Goal: Task Accomplishment & Management: Manage account settings

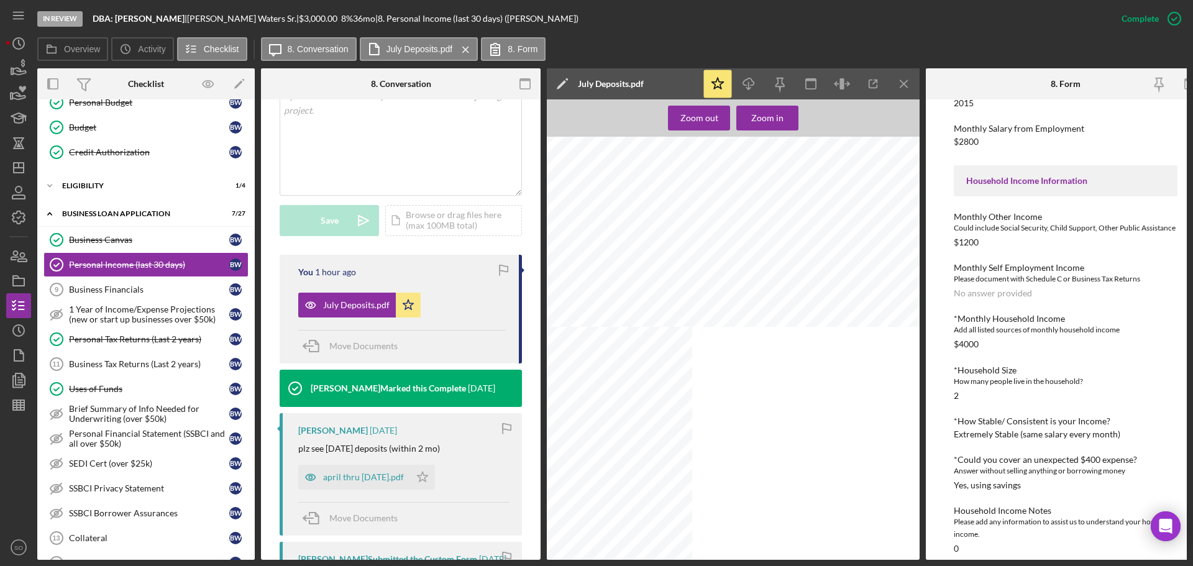
scroll to position [435, 0]
click at [631, 337] on div at bounding box center [619, 360] width 145 height 314
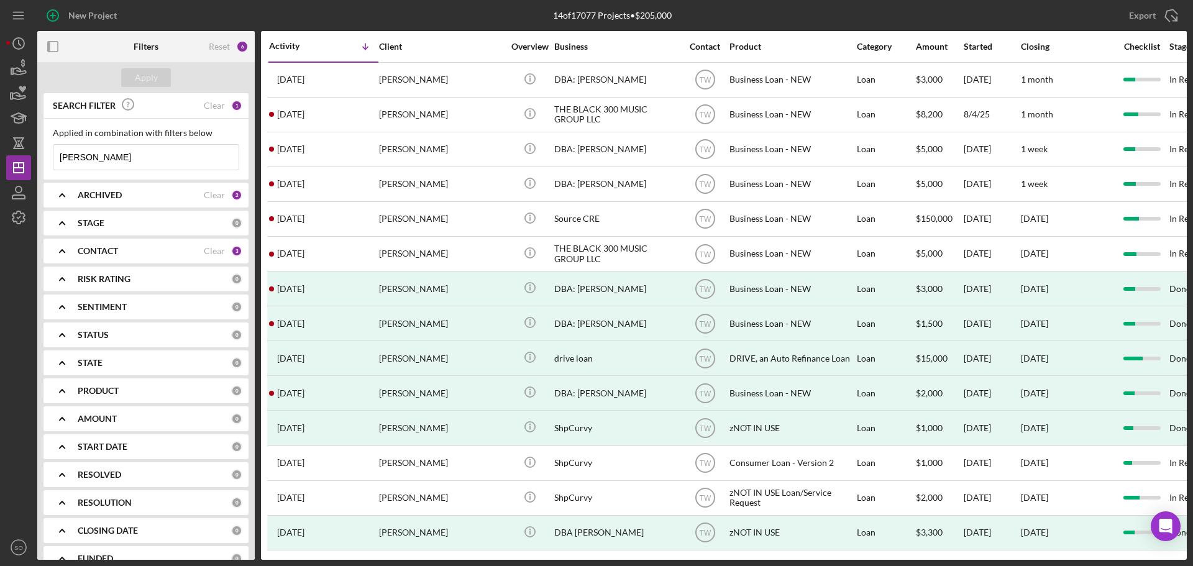
click at [143, 254] on div "CONTACT" at bounding box center [141, 251] width 126 height 10
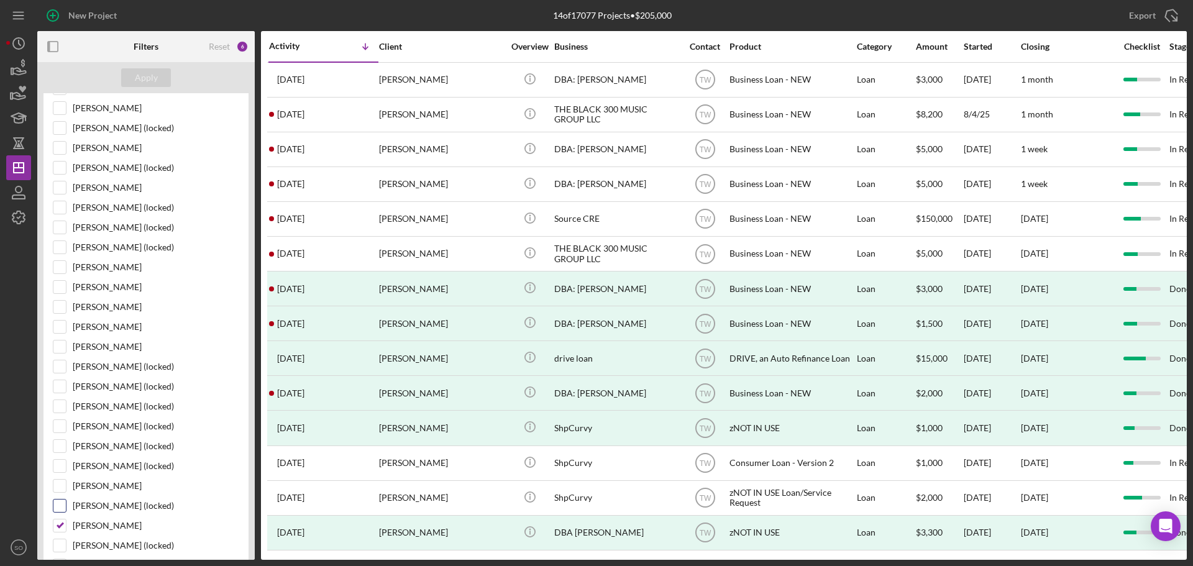
scroll to position [311, 0]
click at [61, 169] on input "LaTrisha Gandy" at bounding box center [59, 170] width 12 height 12
checkbox input "true"
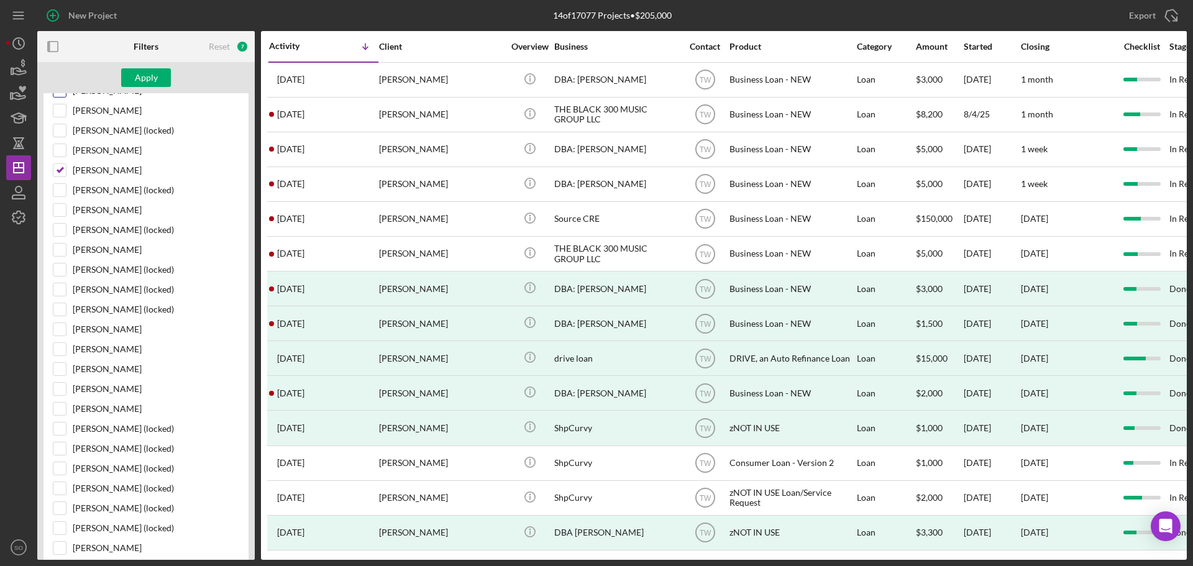
click at [152, 73] on div "Apply" at bounding box center [146, 77] width 23 height 19
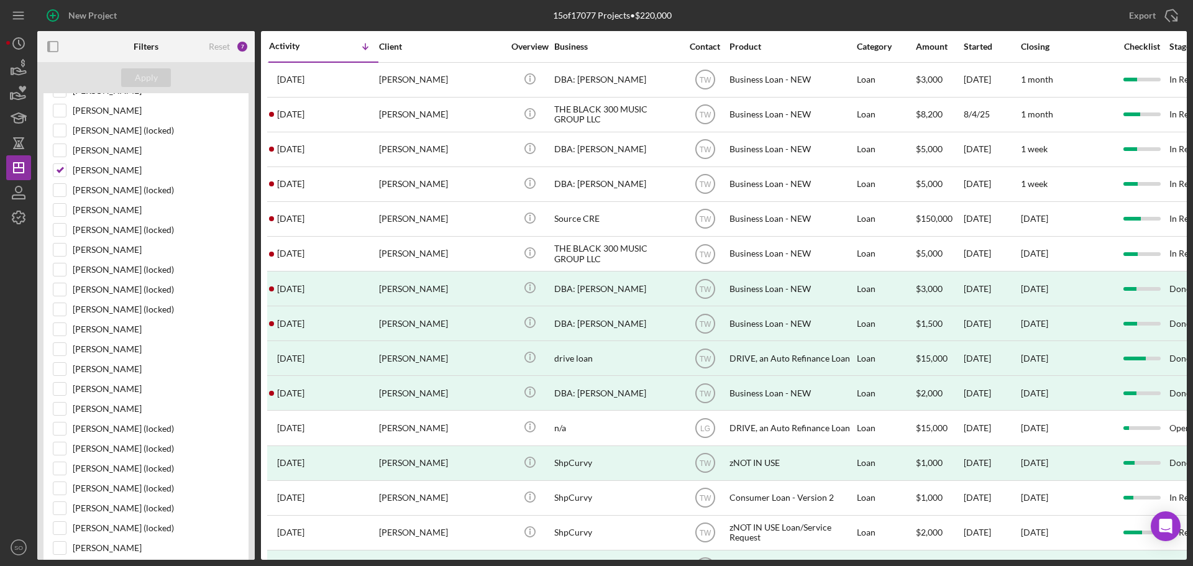
scroll to position [0, 0]
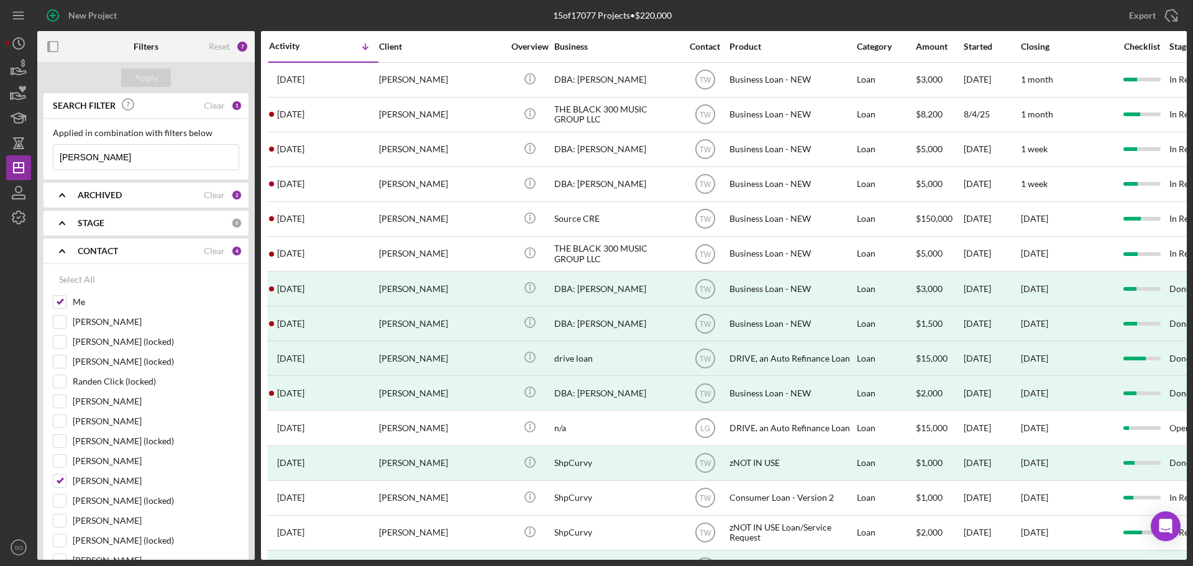
drag, startPoint x: 154, startPoint y: 150, endPoint x: 0, endPoint y: 141, distance: 153.8
click at [0, 141] on div "New Project 15 of 17077 Projects • $220,000 byron waters Export Icon/Export Fil…" at bounding box center [596, 283] width 1193 height 566
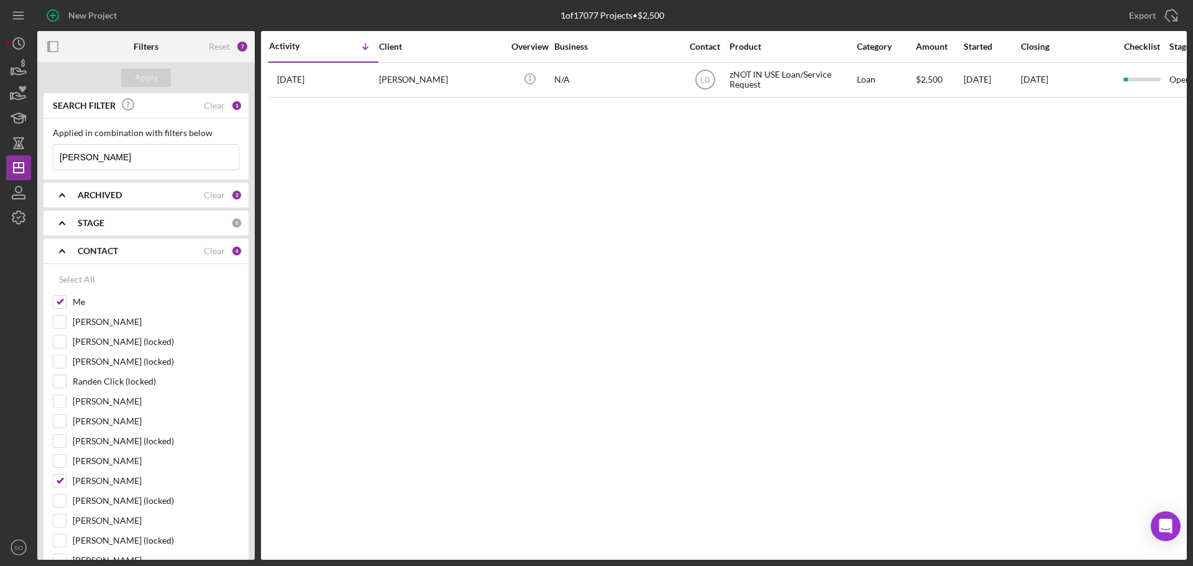
drag, startPoint x: 80, startPoint y: 152, endPoint x: 0, endPoint y: 132, distance: 82.6
click at [0, 132] on div "New Project 1 of 17077 Projects • $2,500 byron waters Export Icon/Export Filter…" at bounding box center [596, 283] width 1193 height 566
type input "shakeisha"
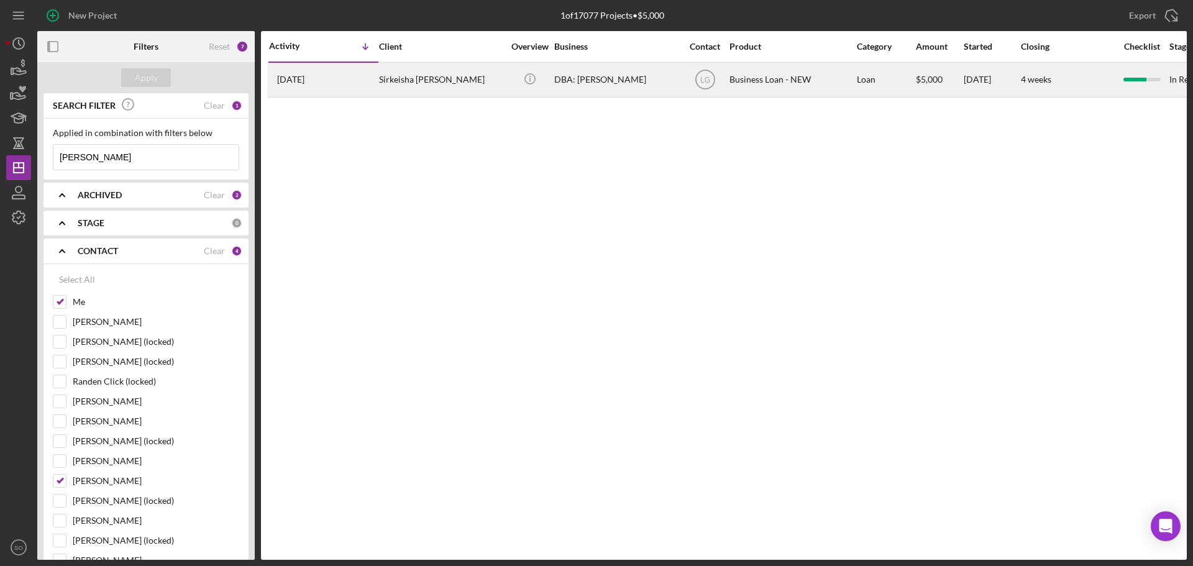
click at [390, 81] on div "Sirkeisha Bostic" at bounding box center [441, 79] width 124 height 33
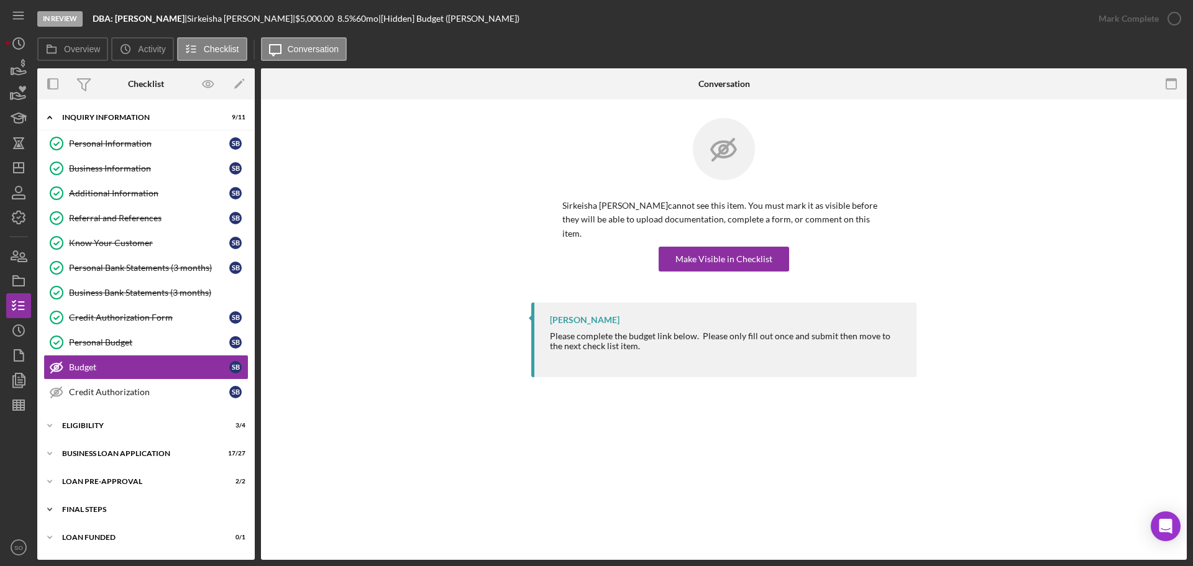
click at [109, 506] on div "FINAL STEPS" at bounding box center [150, 509] width 177 height 7
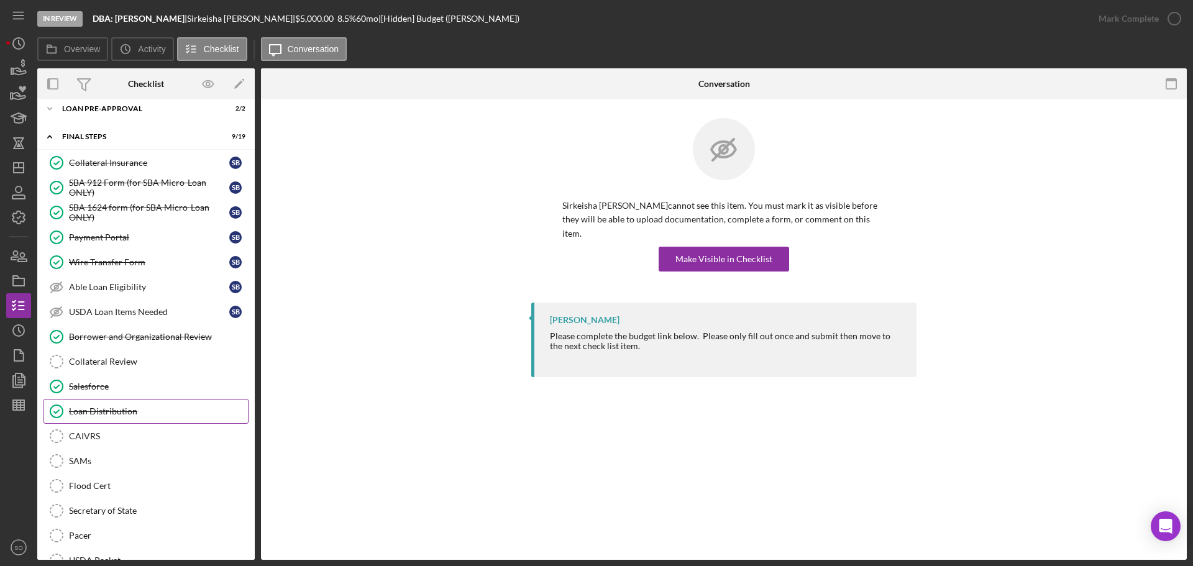
click at [121, 414] on div "Loan Distribution" at bounding box center [158, 411] width 179 height 10
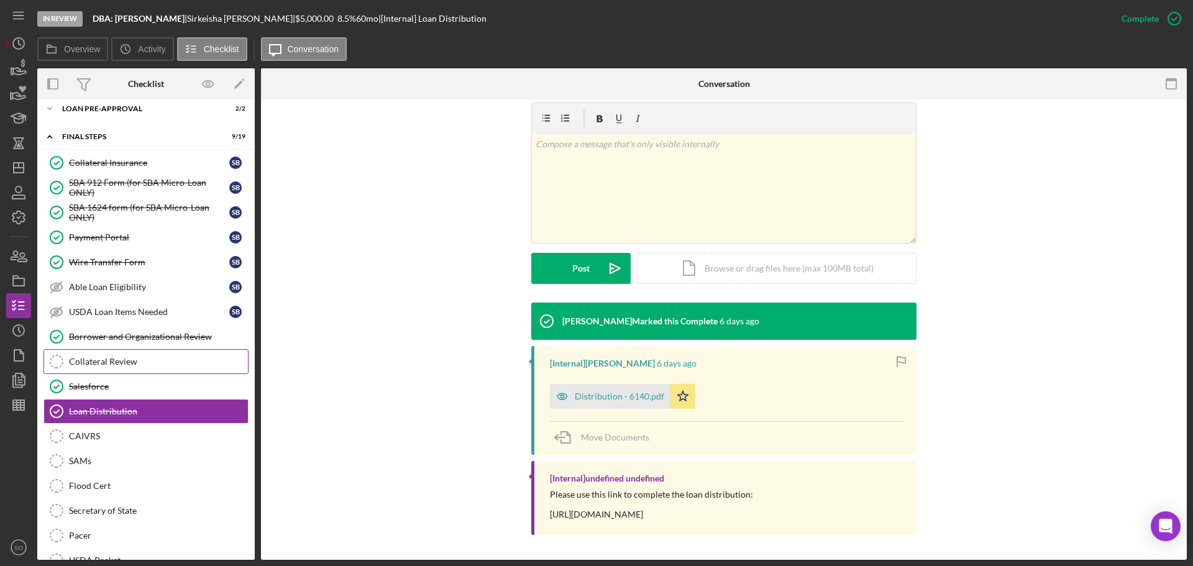
scroll to position [249, 0]
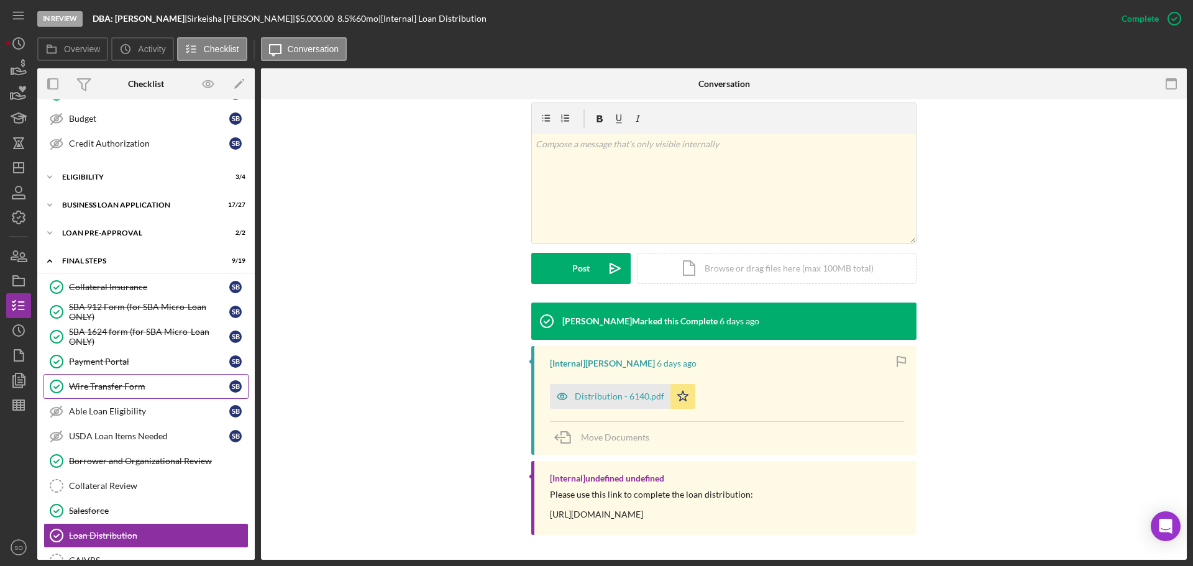
click at [120, 383] on div "Wire Transfer Form" at bounding box center [149, 387] width 160 height 10
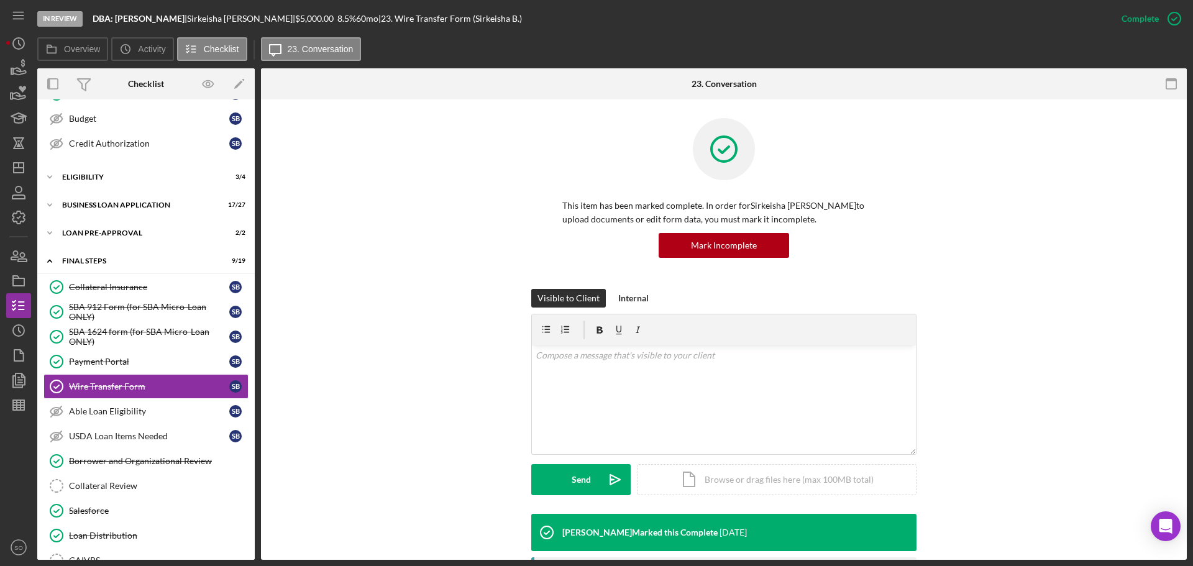
scroll to position [311, 0]
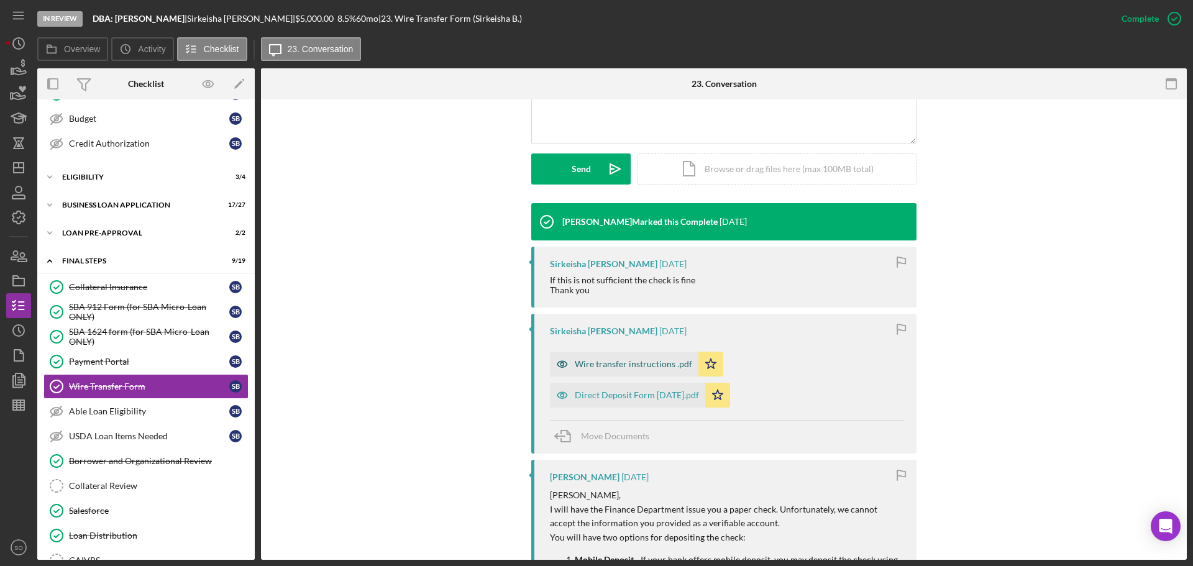
click at [623, 356] on div "Wire transfer instructions .pdf" at bounding box center [624, 364] width 149 height 25
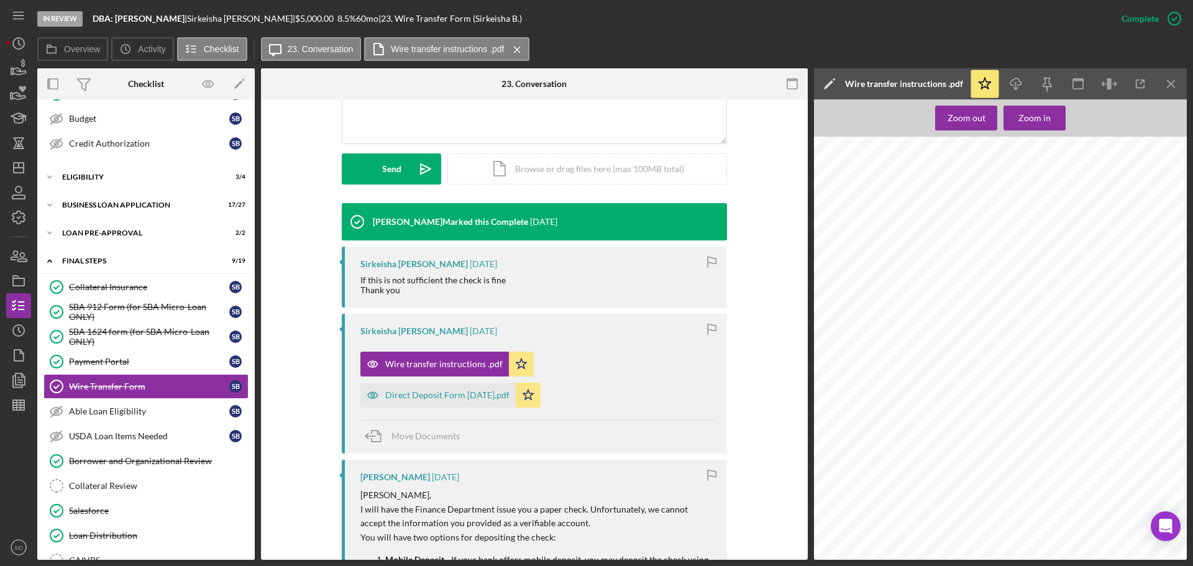
scroll to position [1063, 0]
click at [1022, 79] on icon "Icon/Download" at bounding box center [1016, 84] width 28 height 28
click at [502, 398] on div "Direct Deposit Form 08-04-2025.pdf" at bounding box center [447, 395] width 124 height 10
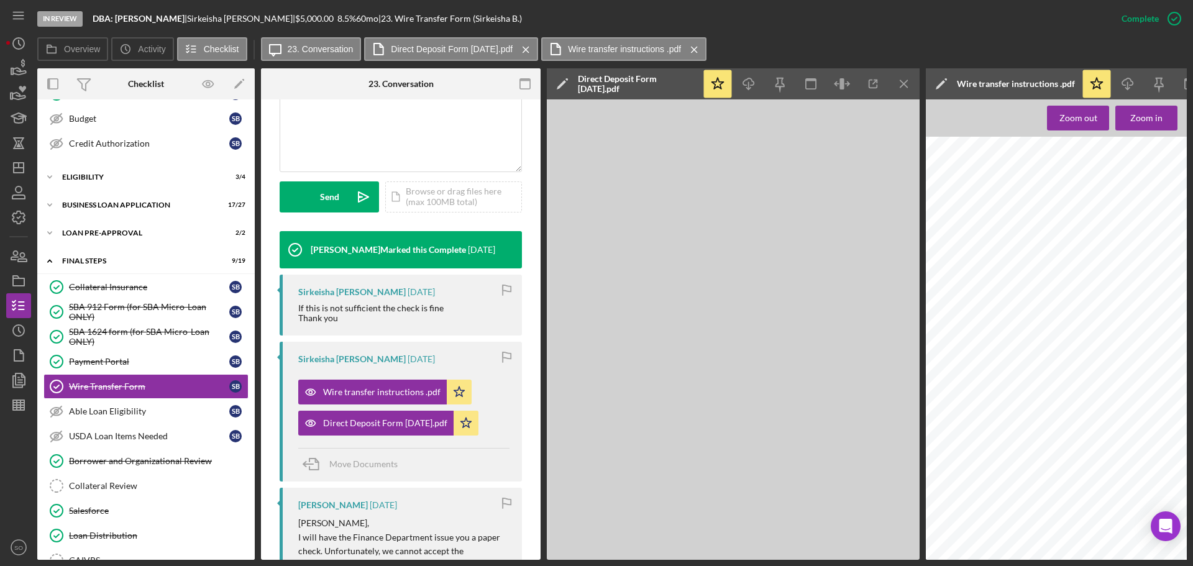
scroll to position [324, 0]
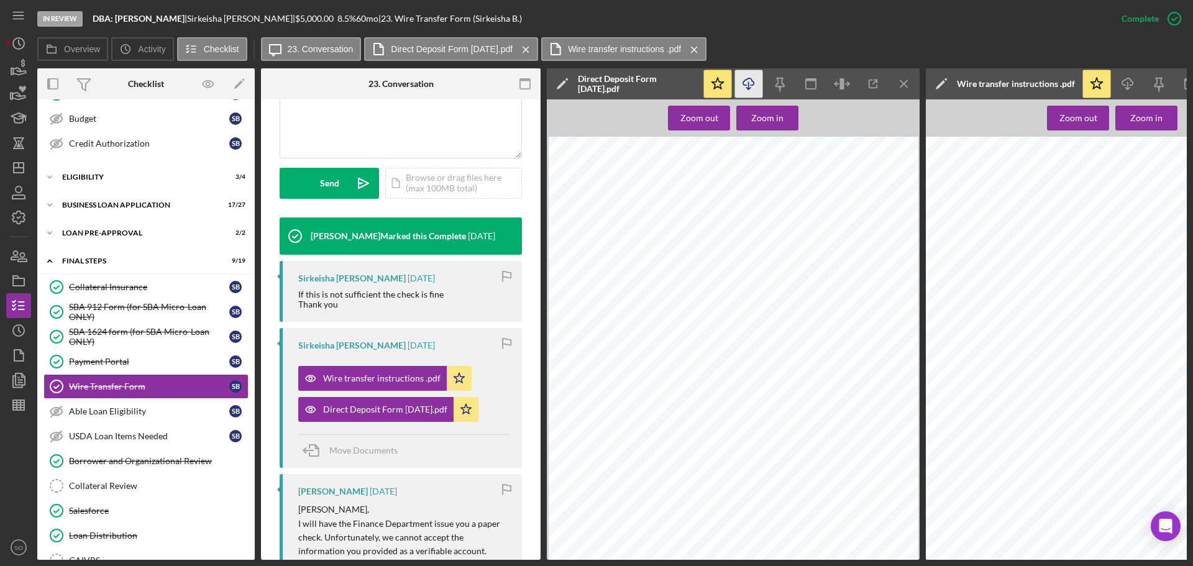
click at [745, 88] on icon "Icon/Download" at bounding box center [749, 84] width 28 height 28
click at [13, 176] on icon "Icon/Dashboard" at bounding box center [18, 167] width 31 height 31
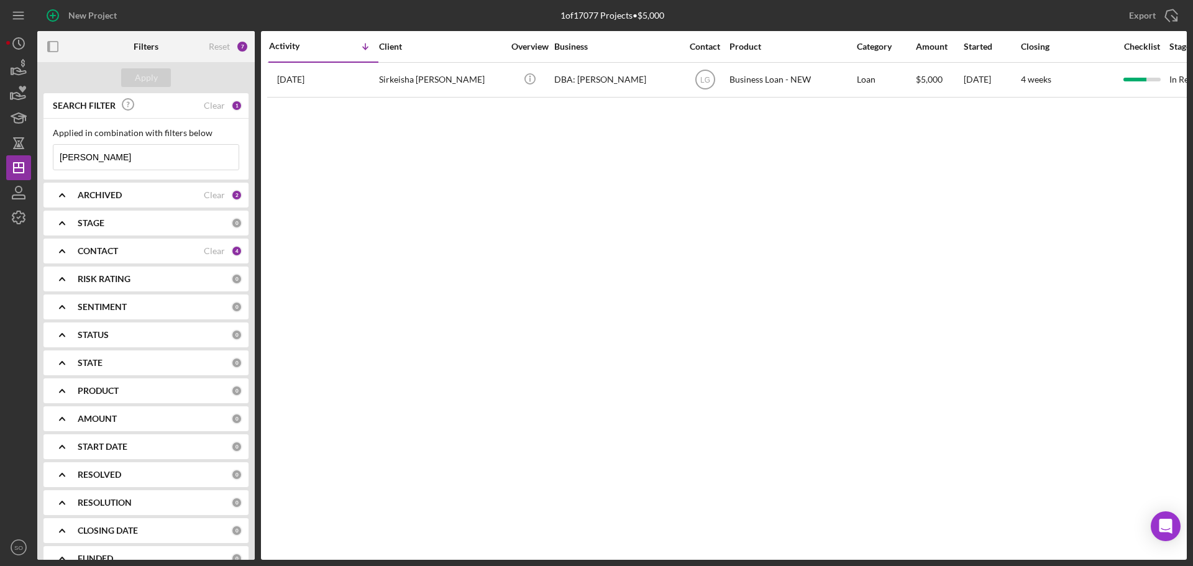
drag, startPoint x: 126, startPoint y: 160, endPoint x: 0, endPoint y: 160, distance: 126.2
click at [0, 160] on div "New Project 1 of 17077 Projects • $5,000 shakeisha Export Icon/Export Filters R…" at bounding box center [596, 283] width 1193 height 566
type input "shelby"
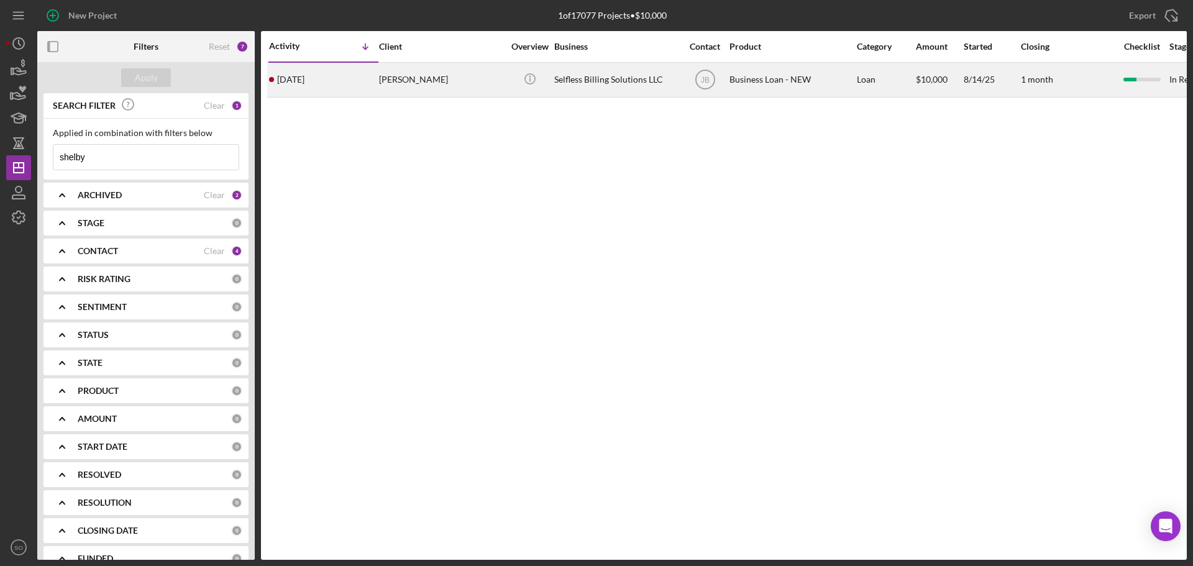
click at [367, 82] on div "5 days ago Shelby Harrington" at bounding box center [323, 79] width 109 height 33
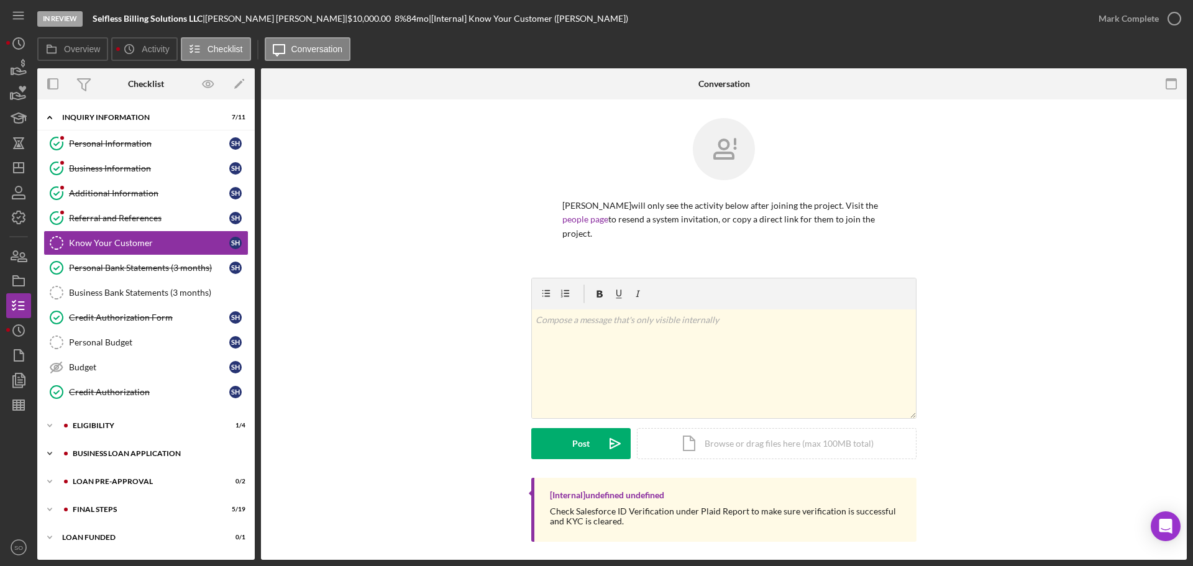
click at [127, 450] on div "BUSINESS LOAN APPLICATION" at bounding box center [156, 453] width 167 height 7
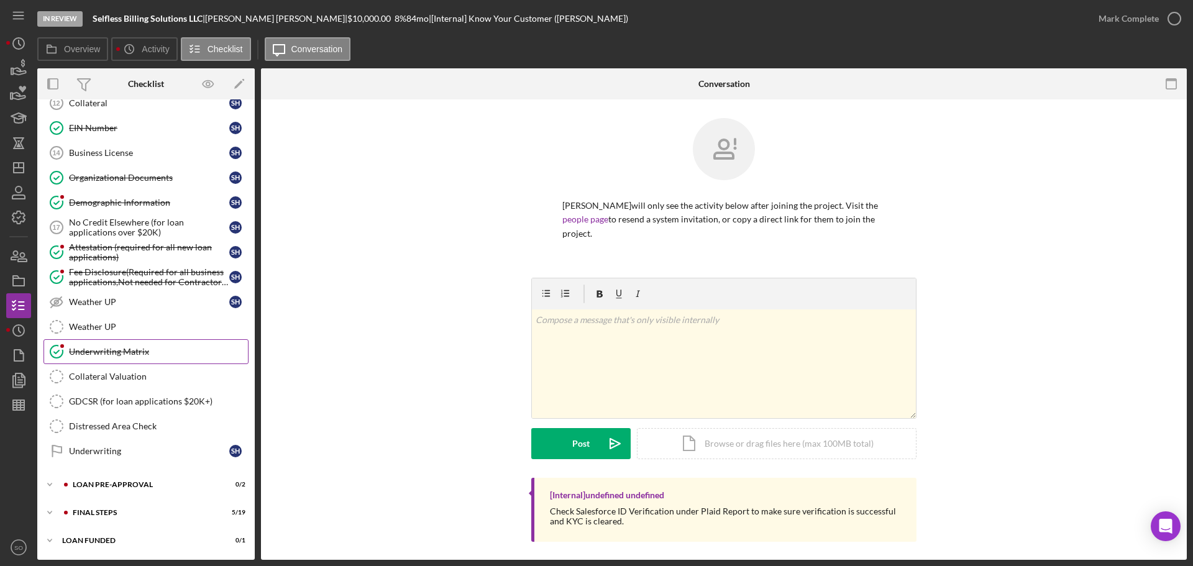
scroll to position [613, 0]
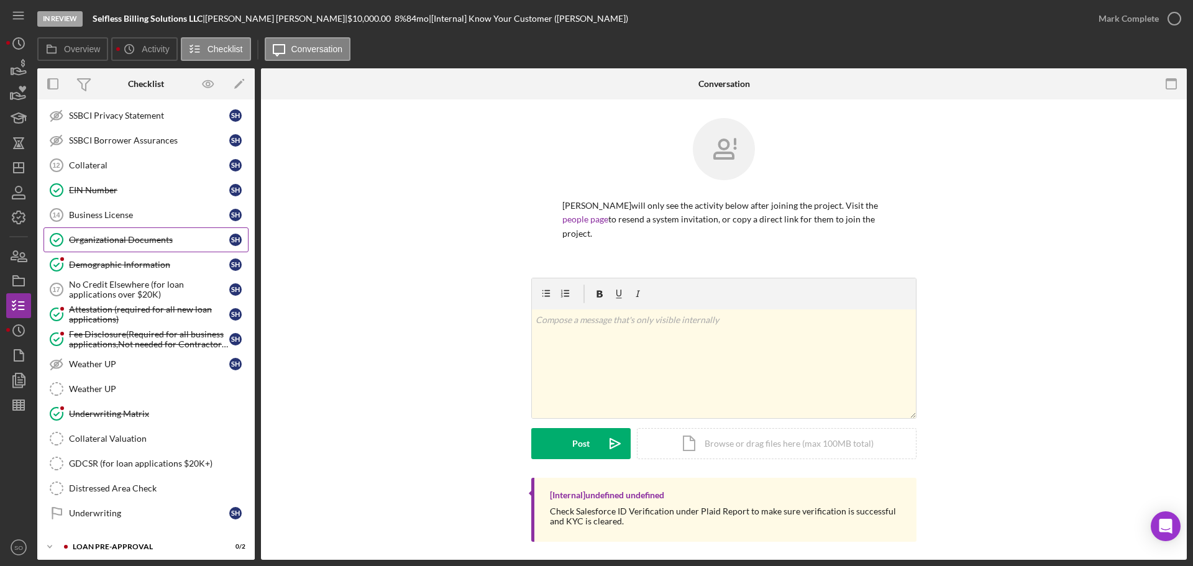
click at [113, 237] on div "Organizational Documents" at bounding box center [149, 240] width 160 height 10
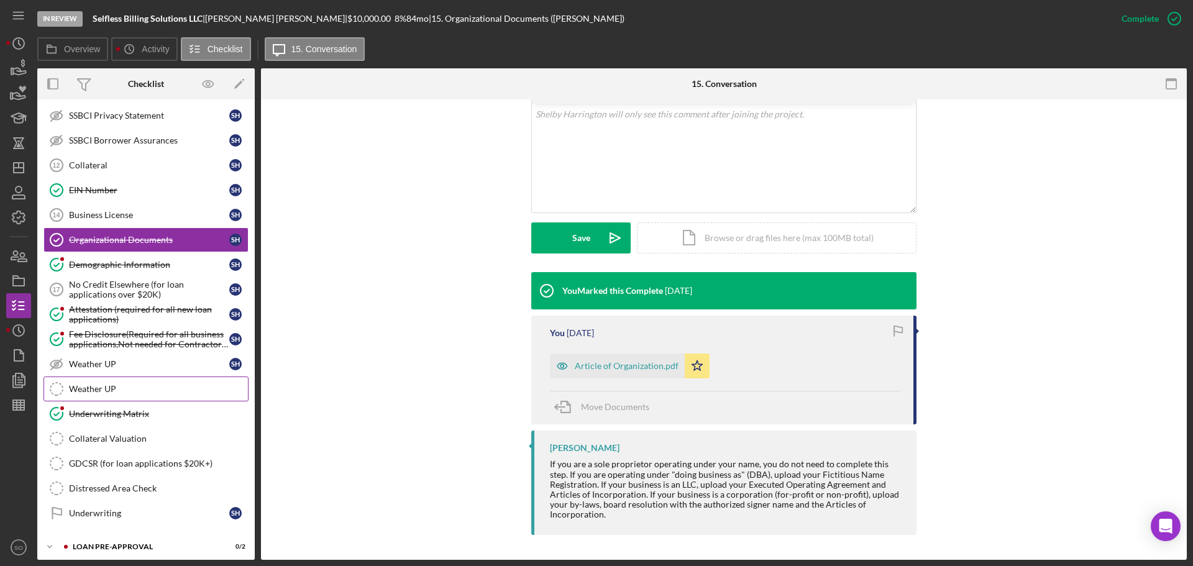
scroll to position [364, 0]
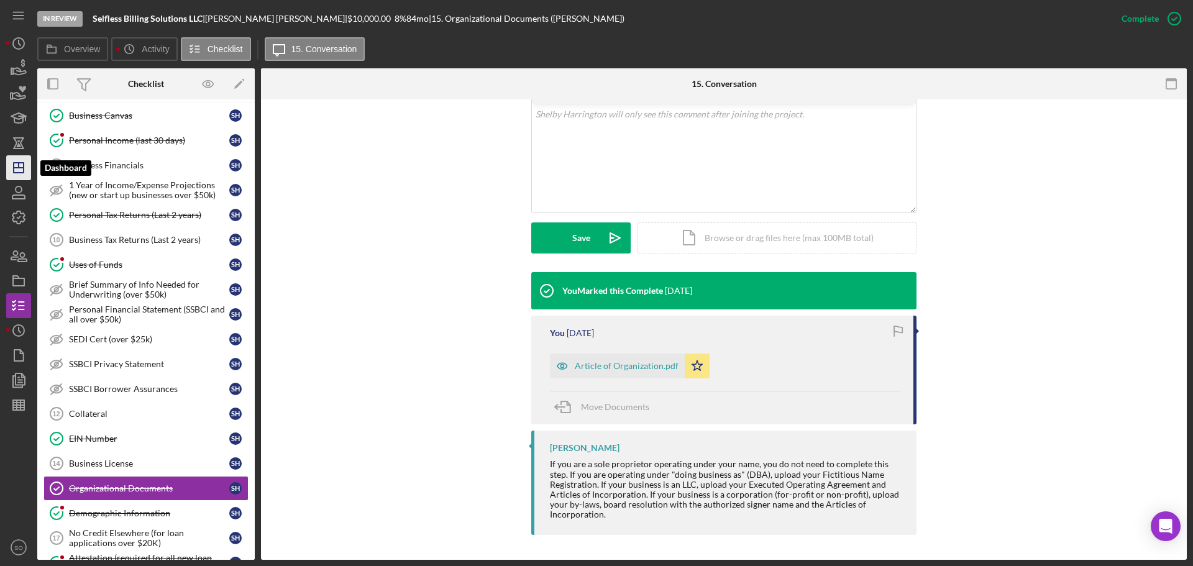
drag, startPoint x: 11, startPoint y: 171, endPoint x: 24, endPoint y: 178, distance: 14.7
click at [11, 171] on icon "Icon/Dashboard" at bounding box center [18, 167] width 31 height 31
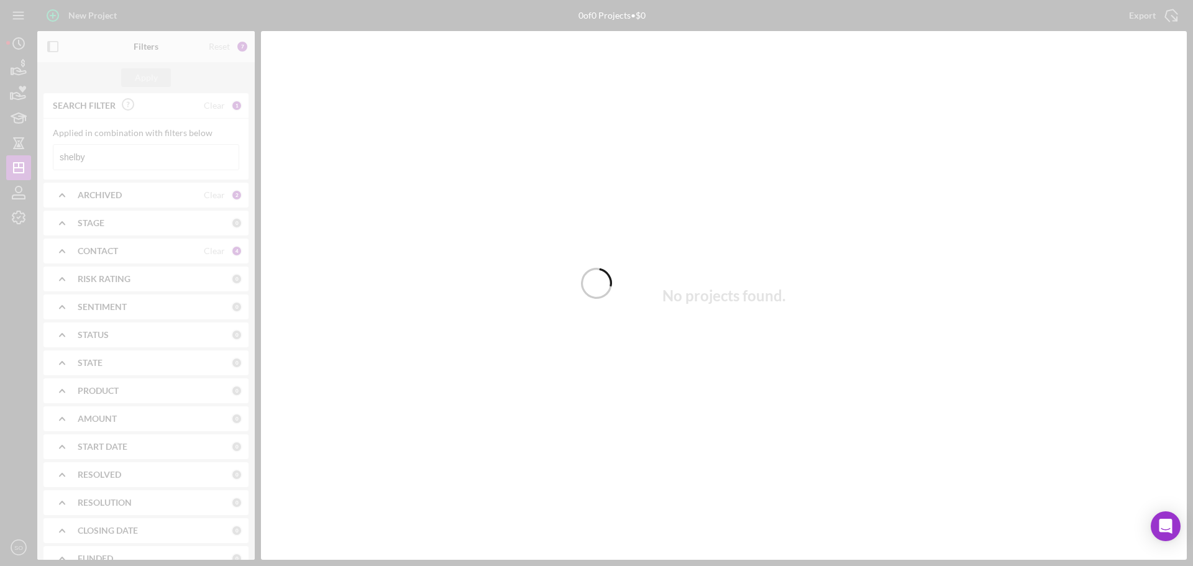
click at [100, 150] on div at bounding box center [596, 283] width 1193 height 566
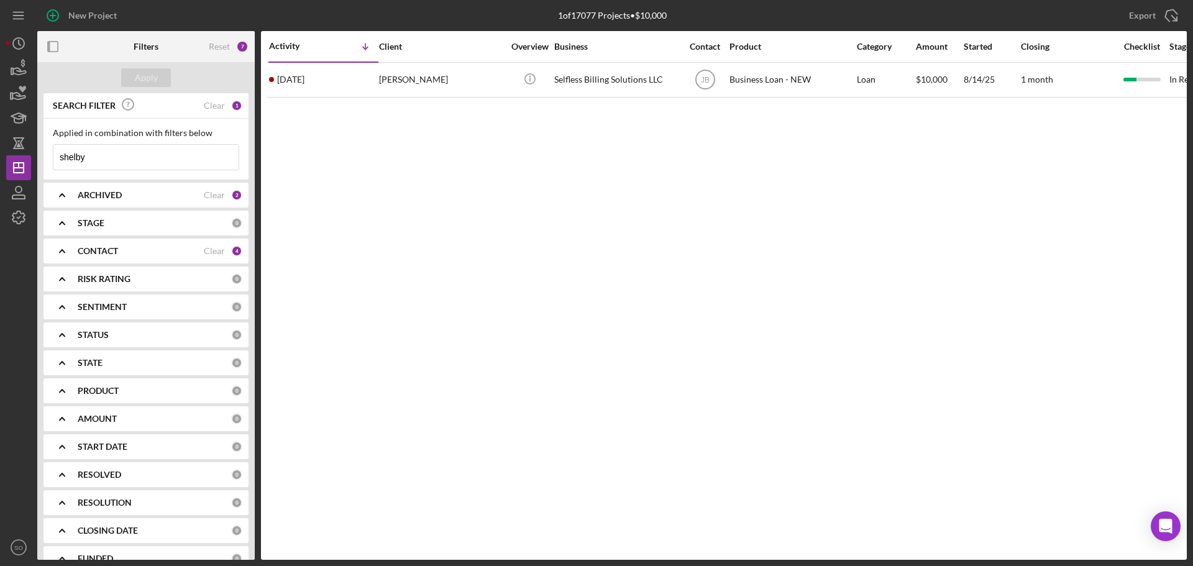
drag, startPoint x: 117, startPoint y: 160, endPoint x: 37, endPoint y: 157, distance: 80.3
click at [37, 157] on div "SEARCH FILTER Clear 1 Applied in combination with filters below shelby Icon/Men…" at bounding box center [146, 326] width 218 height 467
type input "timothy"
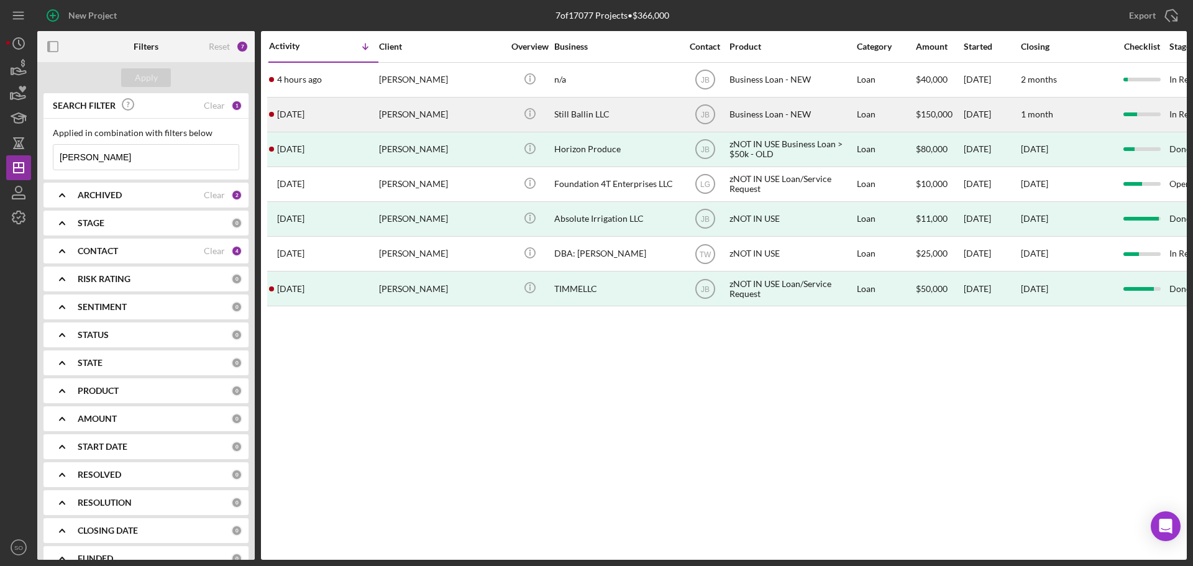
click at [420, 121] on div "Timothy Huelskamp" at bounding box center [441, 114] width 124 height 33
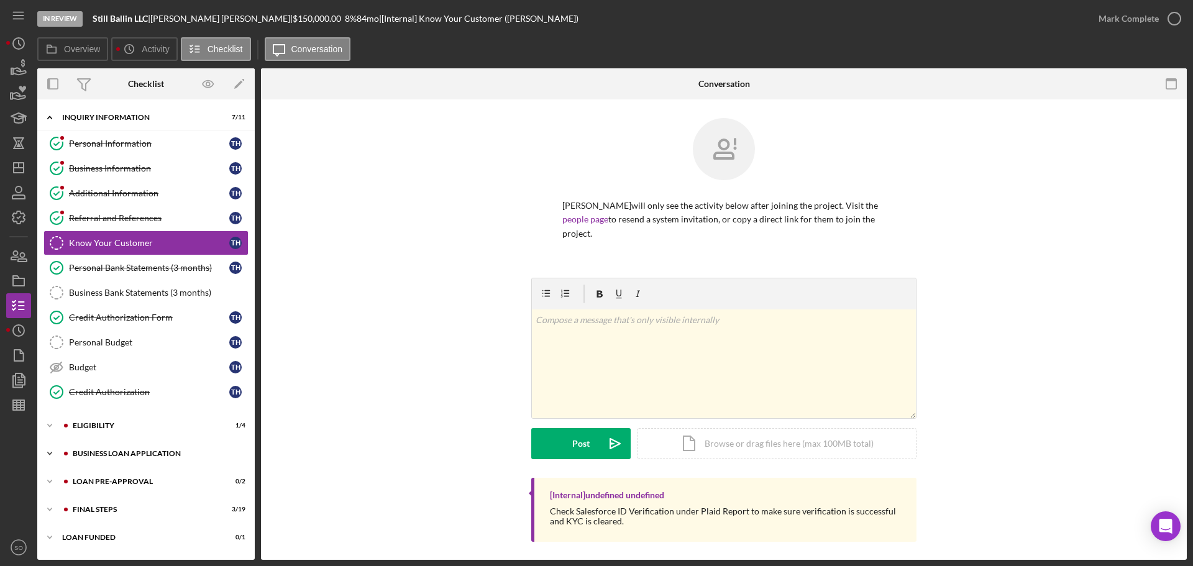
click at [119, 456] on div "BUSINESS LOAN APPLICATION" at bounding box center [156, 453] width 167 height 7
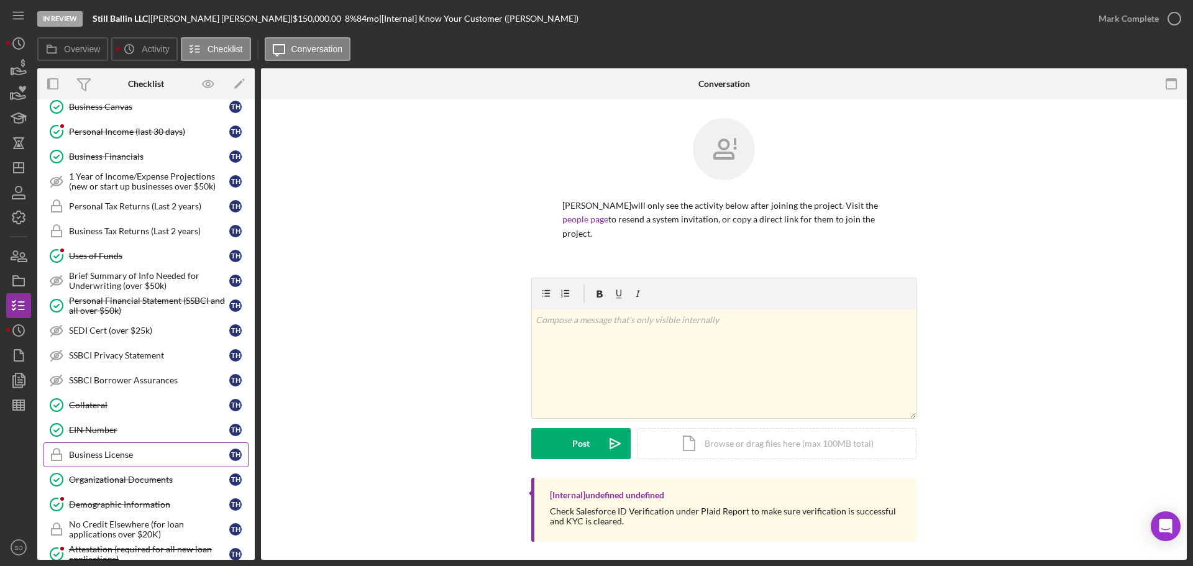
scroll to position [497, 0]
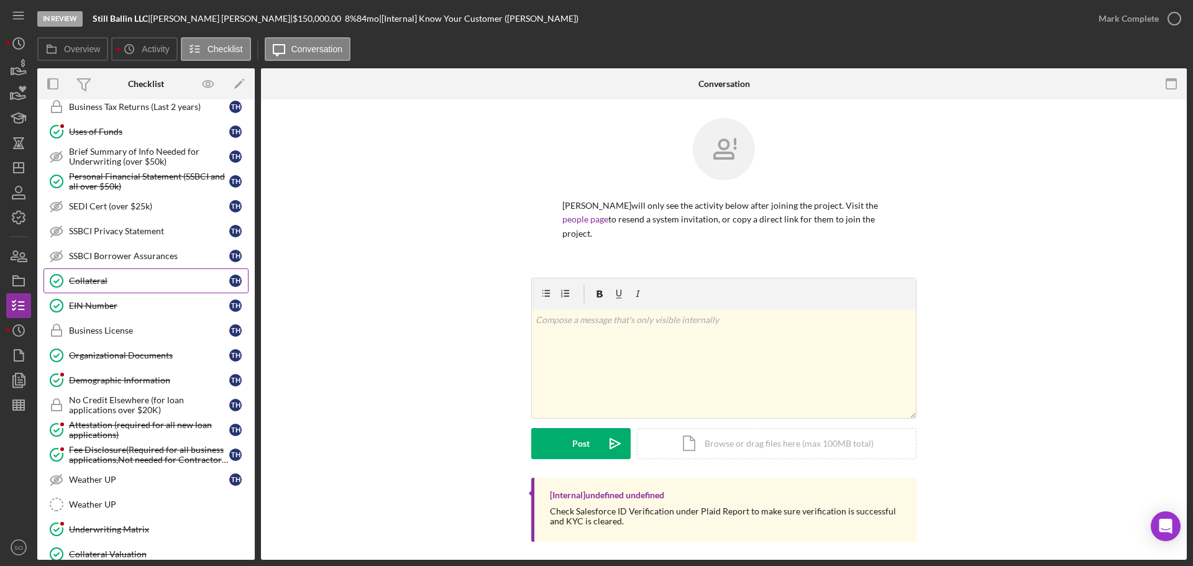
click at [114, 288] on link "Collateral Collateral T H" at bounding box center [146, 280] width 205 height 25
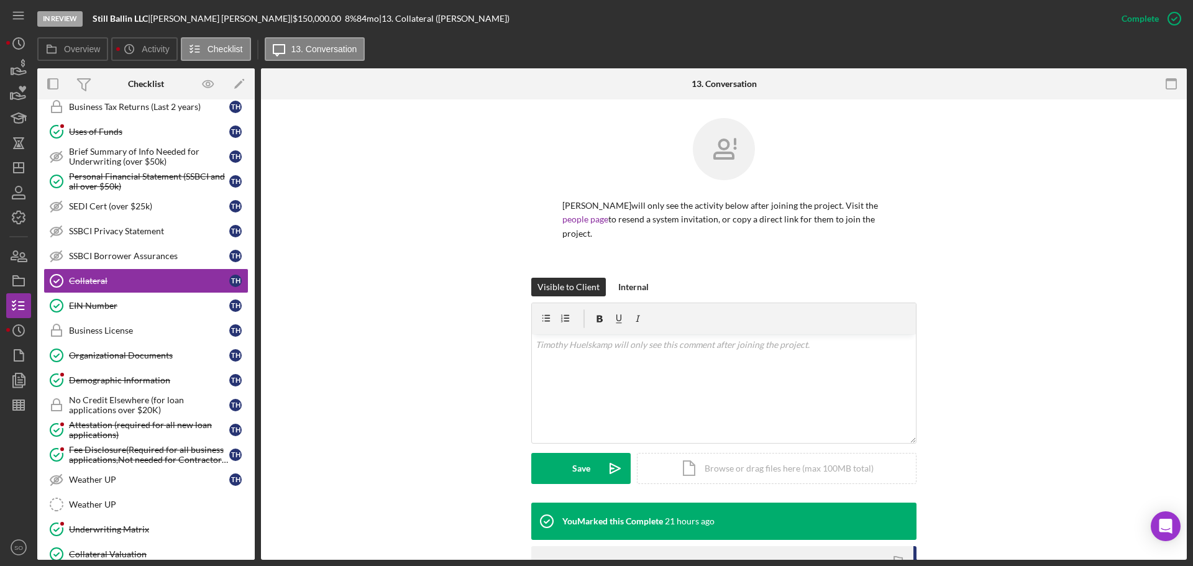
scroll to position [231, 0]
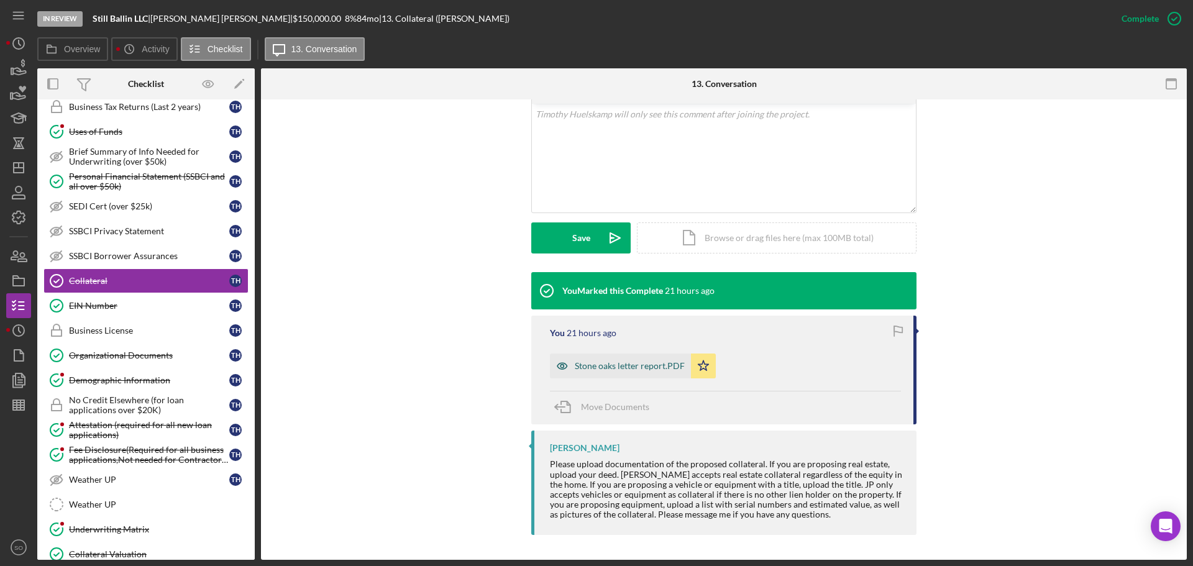
click at [610, 368] on div "Stone oaks letter report.PDF" at bounding box center [630, 366] width 110 height 10
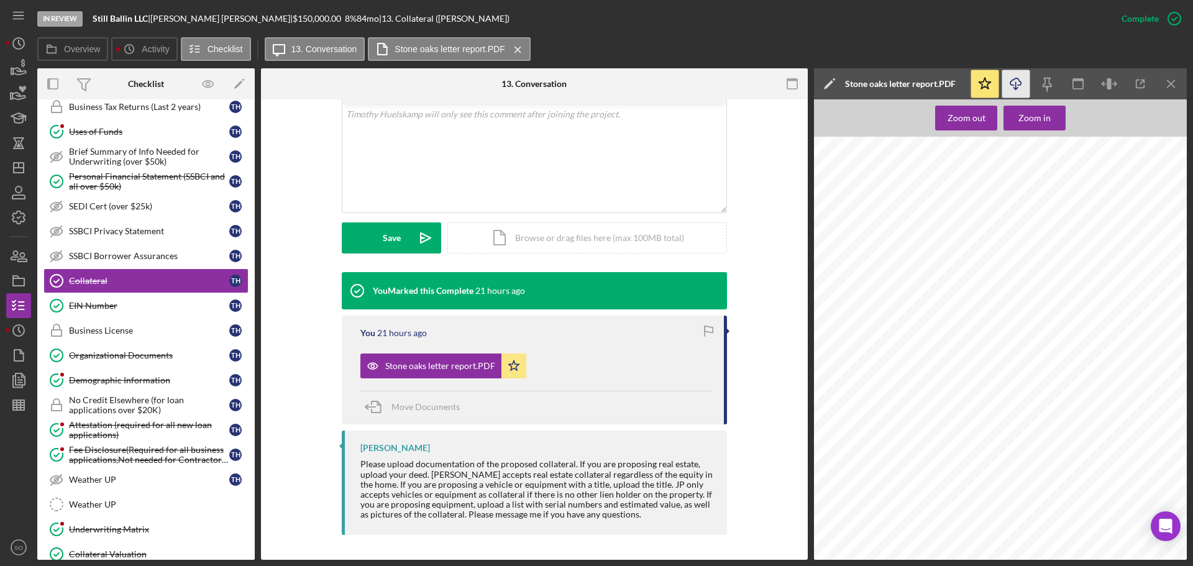
click at [1020, 79] on icon "Icon/Download" at bounding box center [1016, 84] width 28 height 28
click at [515, 370] on polygon "button" at bounding box center [514, 365] width 11 height 10
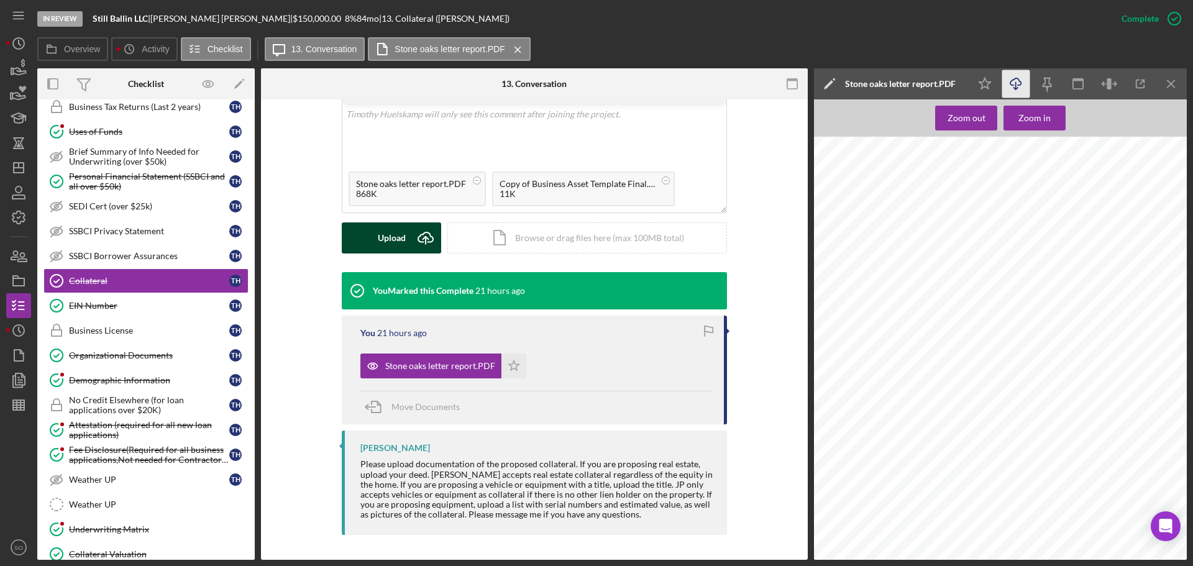
click at [405, 231] on button "Upload Icon/Upload" at bounding box center [391, 237] width 99 height 31
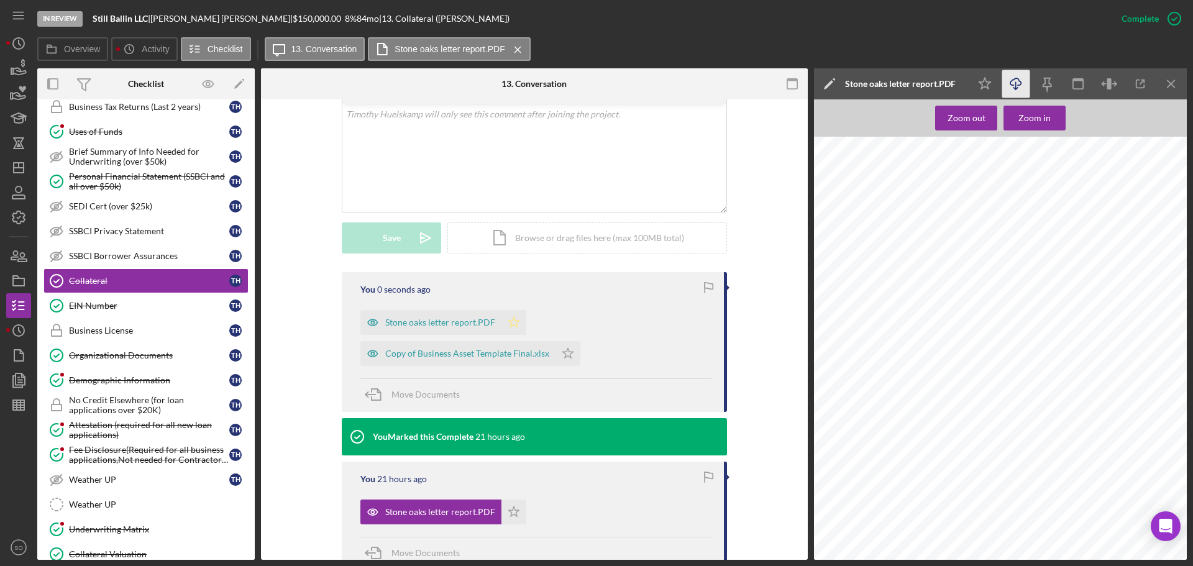
click at [512, 318] on icon "Icon/Star" at bounding box center [514, 322] width 25 height 25
click at [561, 354] on icon "Icon/Star" at bounding box center [568, 353] width 25 height 25
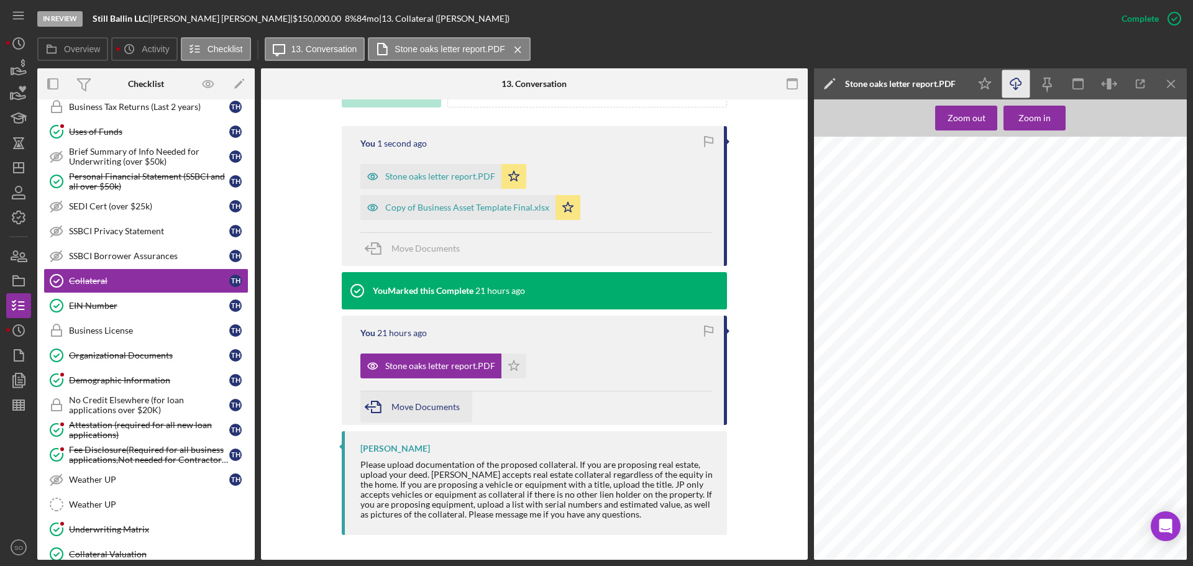
drag, startPoint x: 413, startPoint y: 410, endPoint x: 420, endPoint y: 413, distance: 8.1
click at [420, 413] on div "Move Documents" at bounding box center [426, 407] width 68 height 31
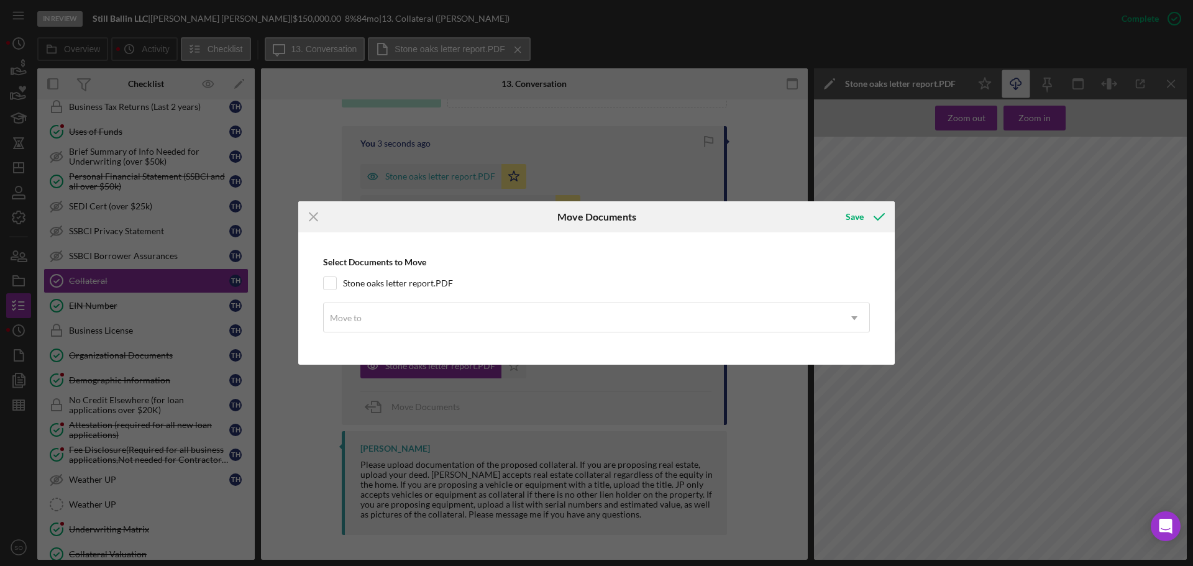
click at [321, 282] on div "Select Documents to Move Stone oaks letter report.PDF Move to Icon/Dropdown Arr…" at bounding box center [597, 299] width 584 height 120
click at [339, 284] on div "Stone oaks letter report.PDF" at bounding box center [596, 284] width 547 height 14
click at [333, 282] on input "Stone oaks letter report.PDF" at bounding box center [330, 283] width 12 height 12
checkbox input "true"
click at [401, 329] on div "Move to" at bounding box center [582, 318] width 516 height 29
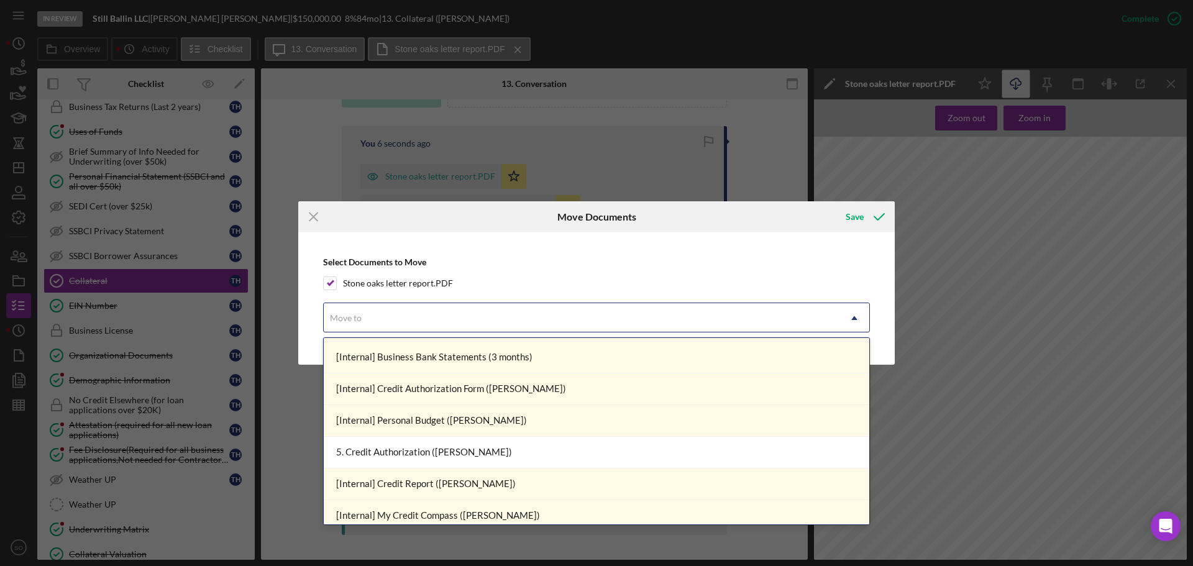
scroll to position [249, 0]
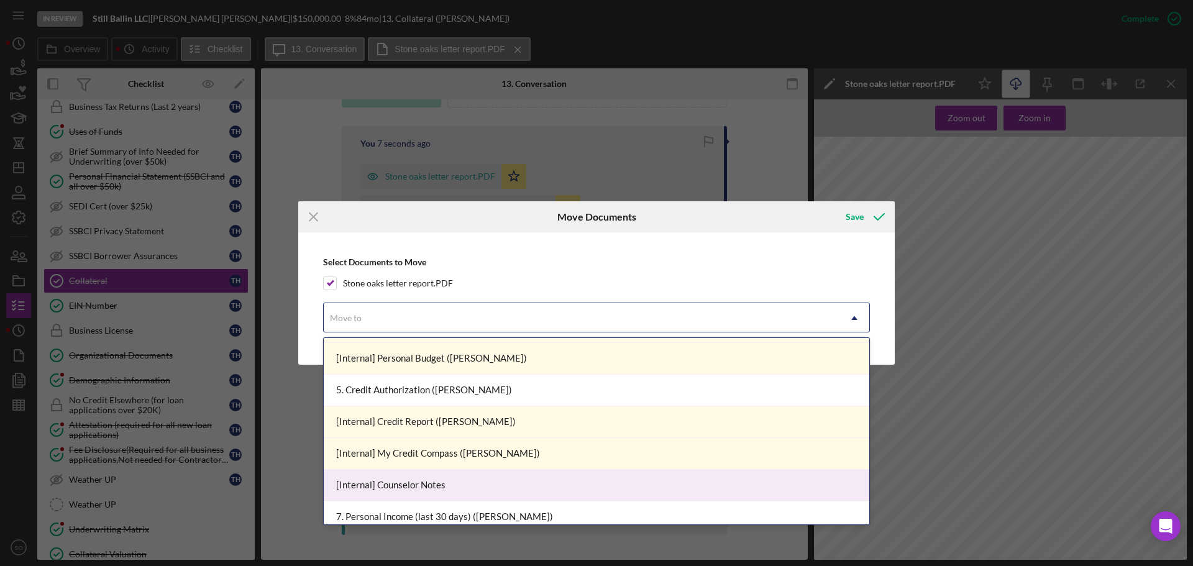
click at [452, 479] on div "[Internal] Counselor Notes" at bounding box center [597, 486] width 546 height 32
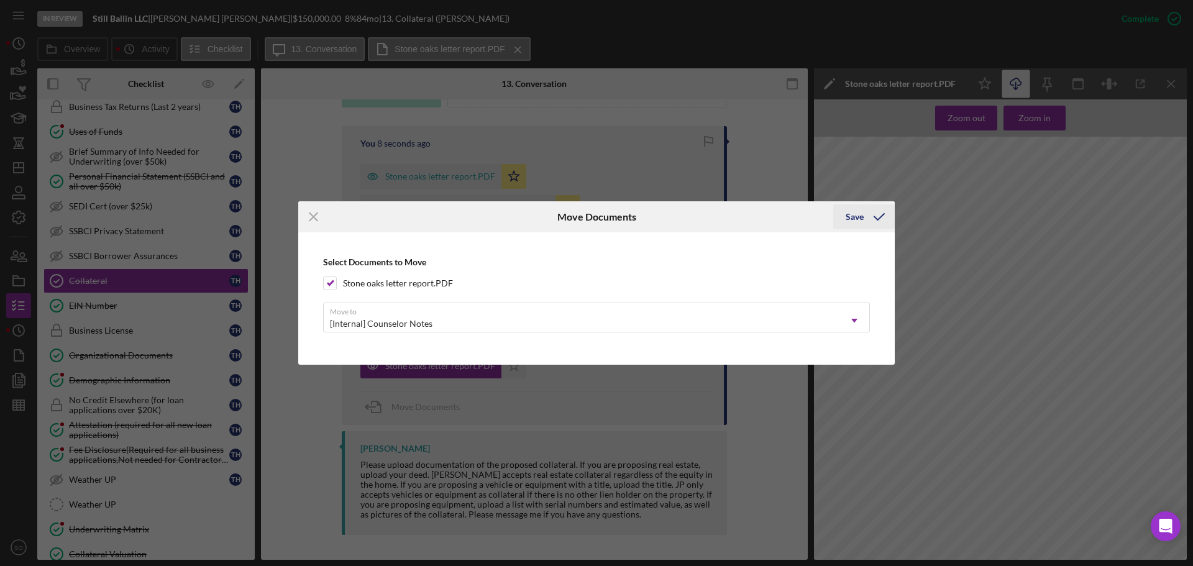
click at [871, 215] on icon "submit" at bounding box center [879, 216] width 31 height 31
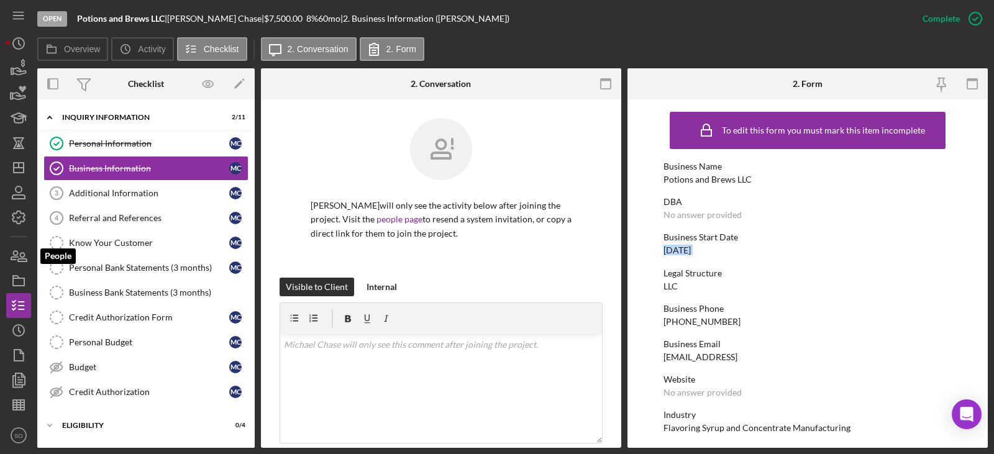
drag, startPoint x: 21, startPoint y: 256, endPoint x: 35, endPoint y: 263, distance: 15.6
click at [21, 256] on icon "button" at bounding box center [18, 256] width 31 height 31
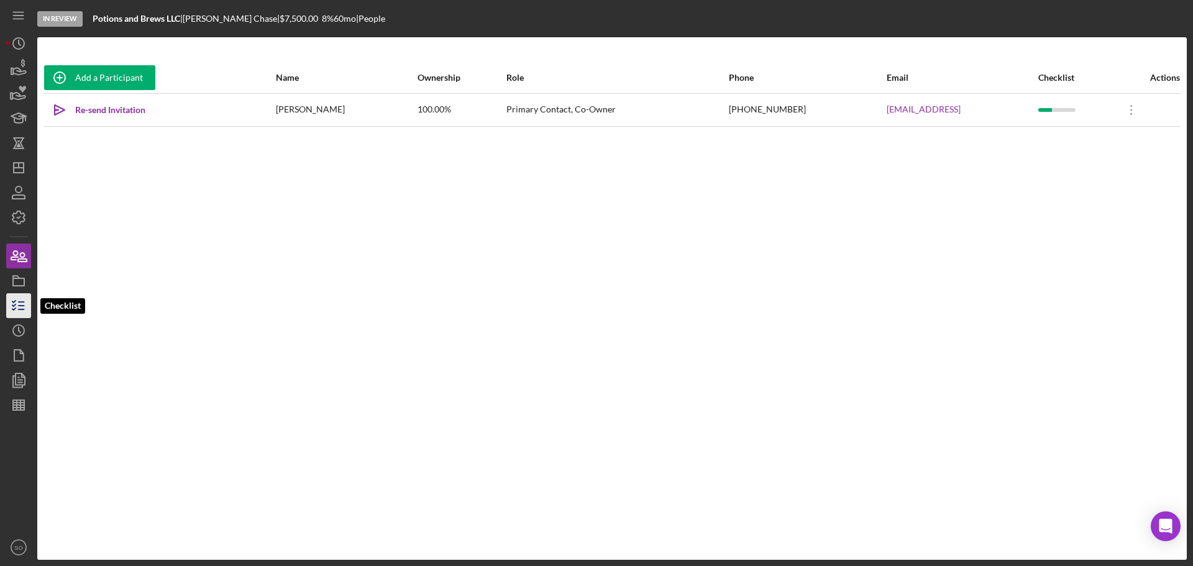
click at [12, 303] on icon "button" at bounding box center [18, 305] width 31 height 31
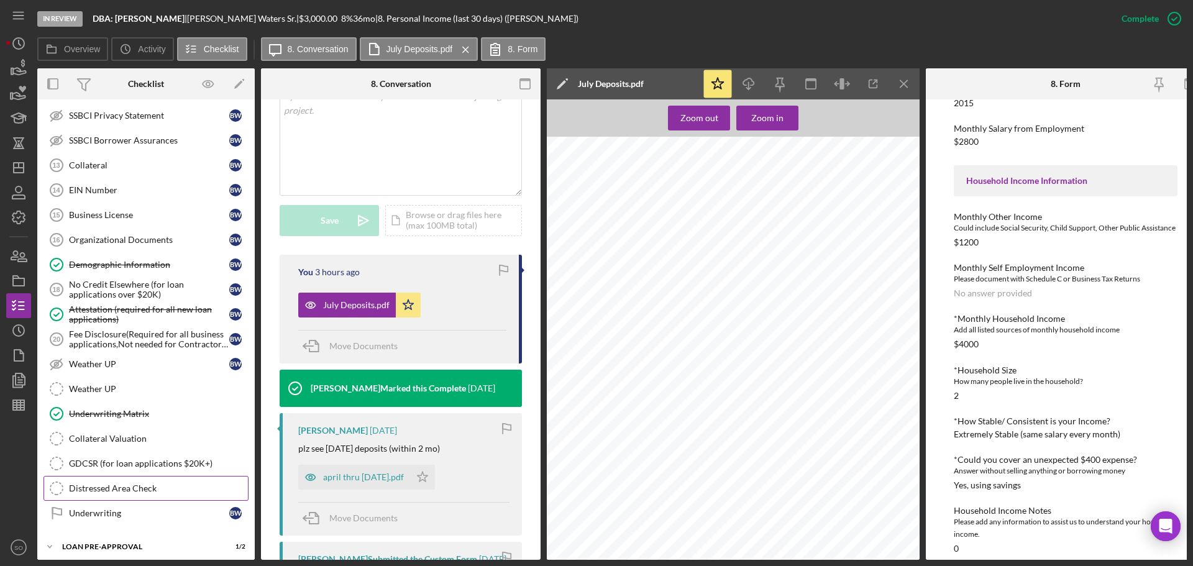
scroll to position [679, 0]
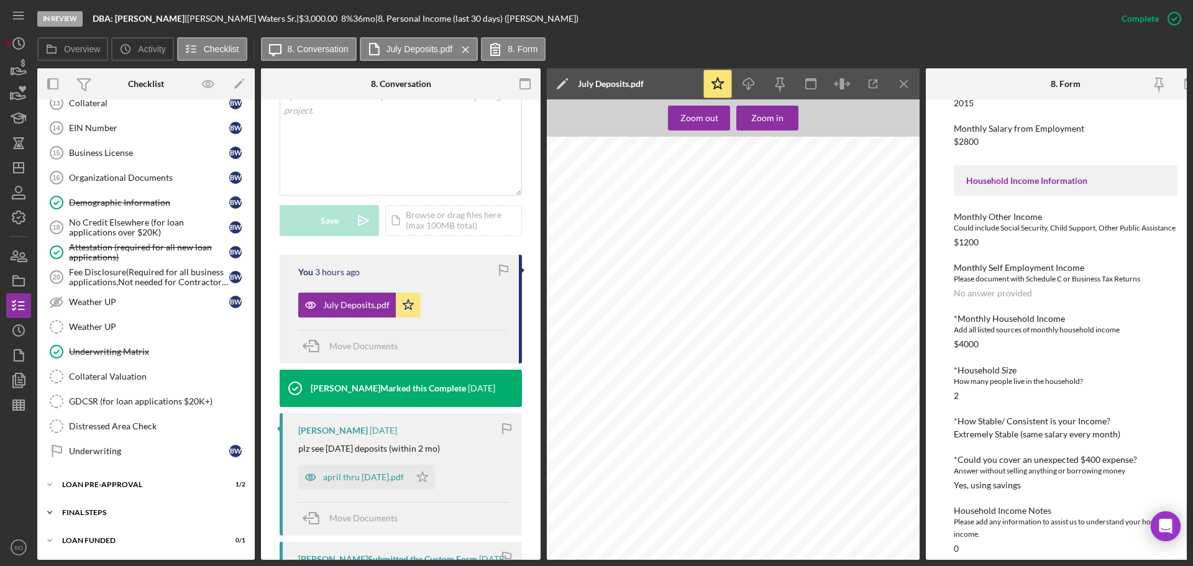
click at [125, 509] on div "FINAL STEPS" at bounding box center [150, 512] width 177 height 7
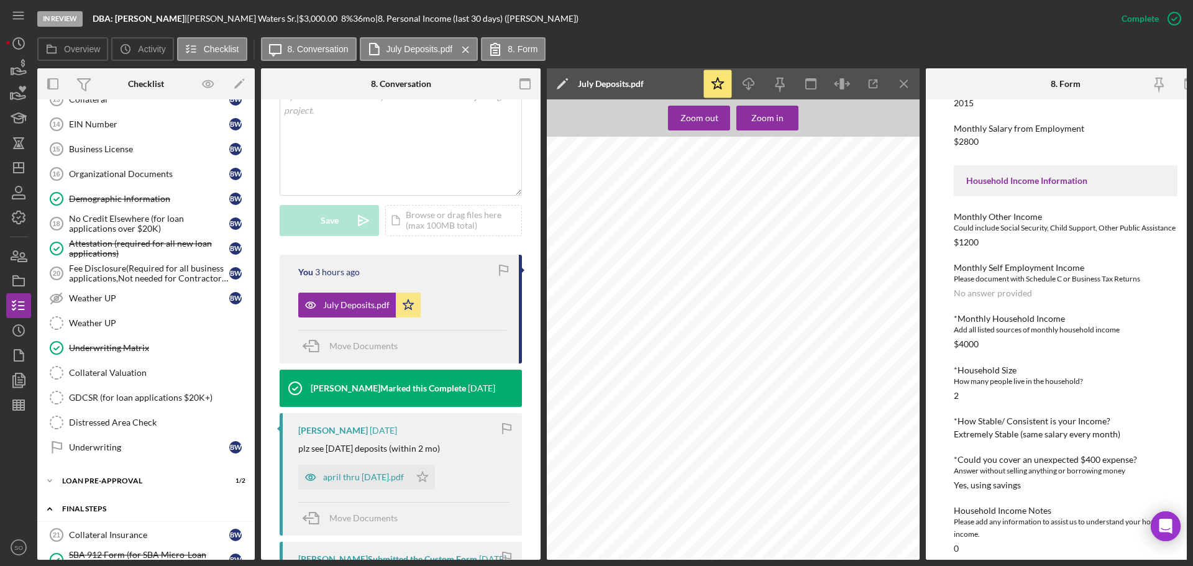
scroll to position [989, 0]
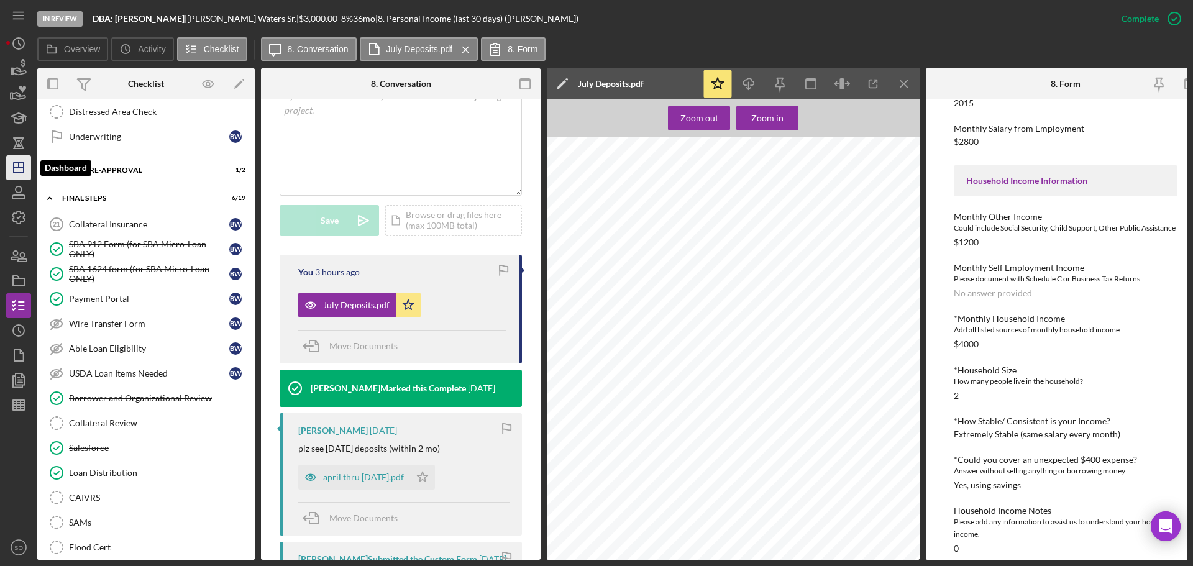
click at [17, 174] on icon "Icon/Dashboard" at bounding box center [18, 167] width 31 height 31
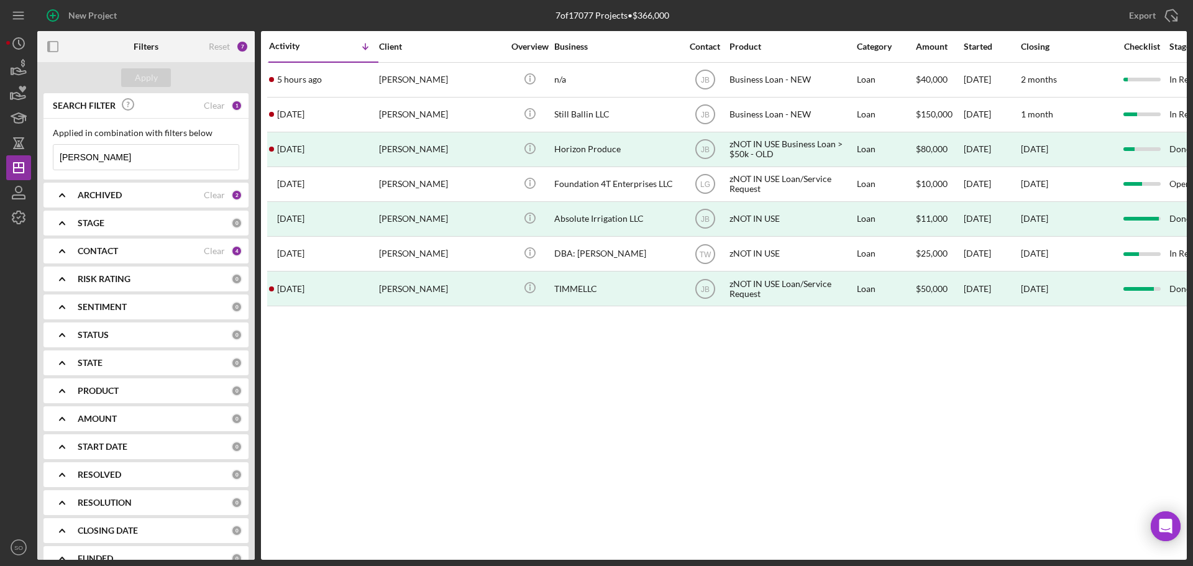
click at [129, 145] on input "timothy" at bounding box center [145, 157] width 185 height 25
type input "michael chase"
click at [152, 85] on div "Apply" at bounding box center [146, 77] width 23 height 19
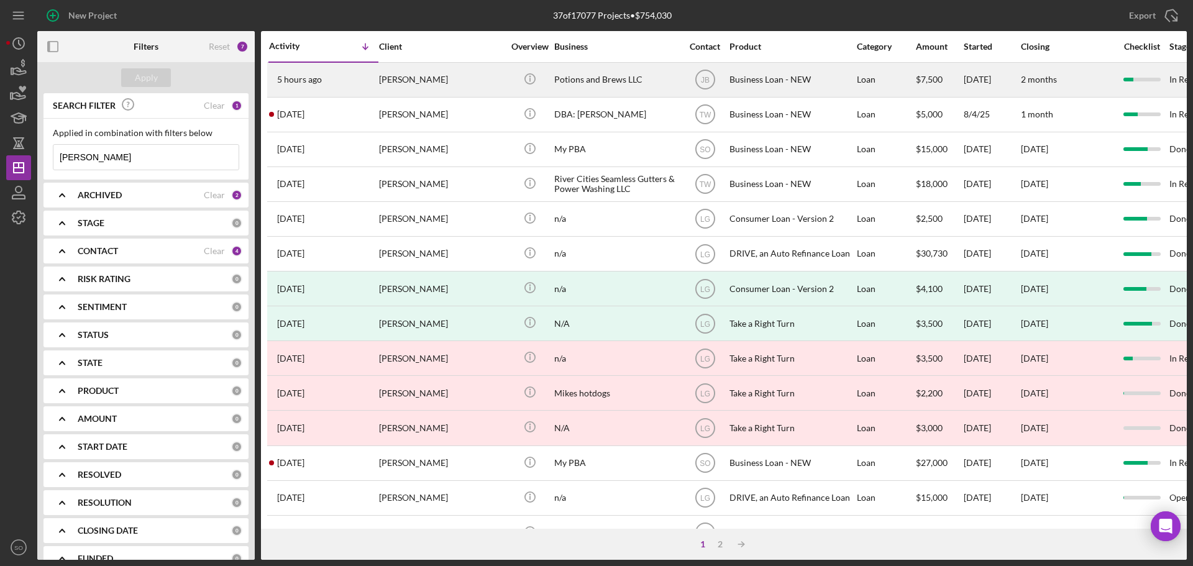
click at [416, 83] on div "[PERSON_NAME]" at bounding box center [441, 79] width 124 height 33
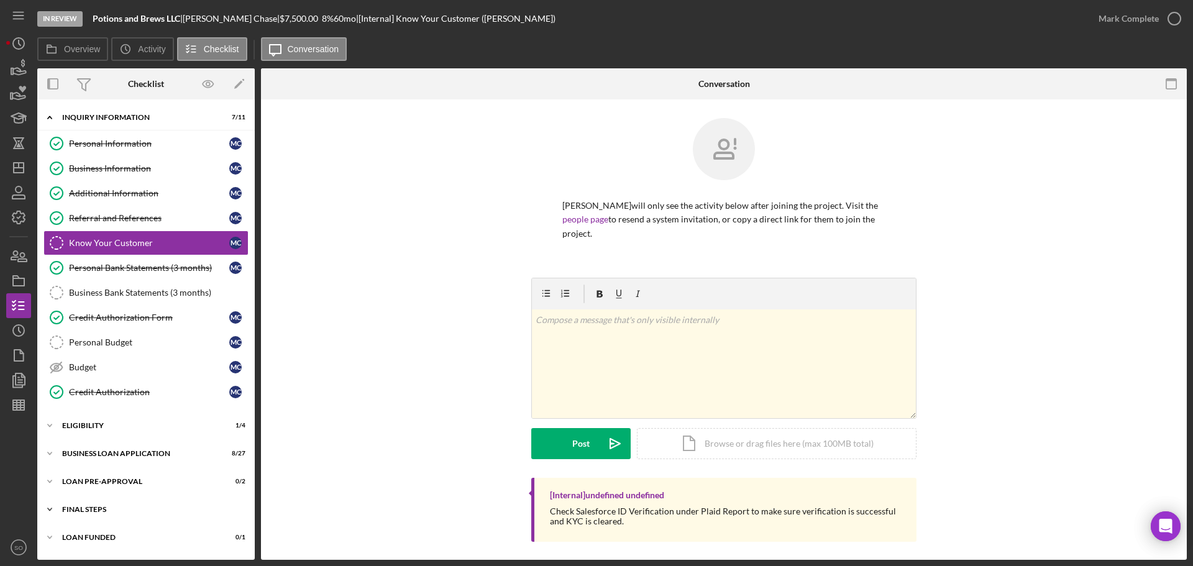
click at [153, 505] on div "Icon/Expander FINAL STEPS 2 / 19" at bounding box center [146, 509] width 218 height 25
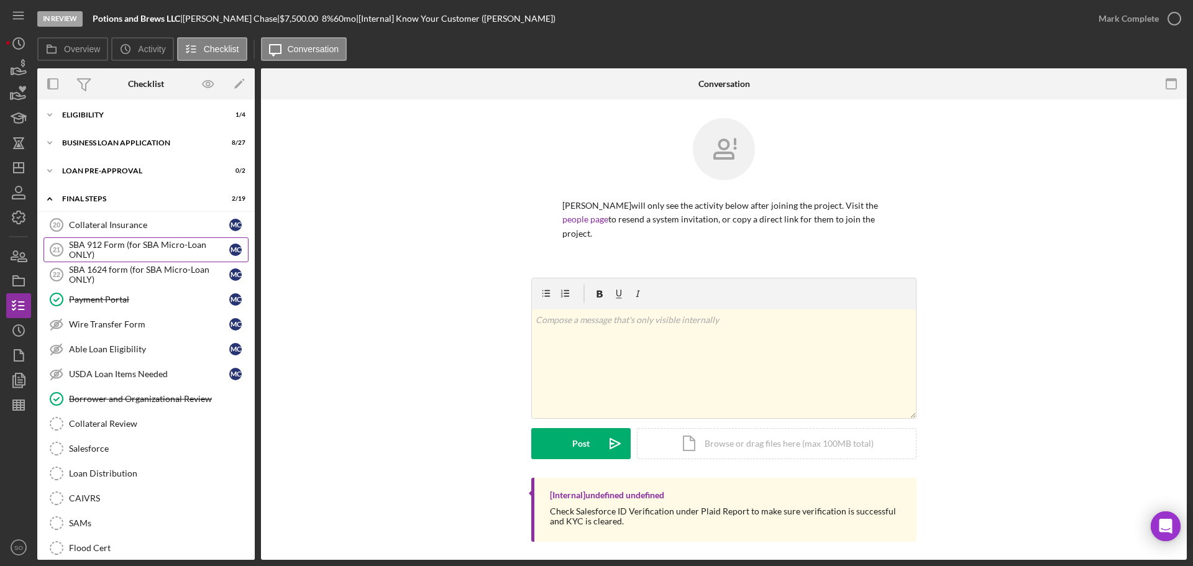
click at [124, 257] on div "SBA 912 Form (for SBA Micro-Loan ONLY)" at bounding box center [149, 250] width 160 height 20
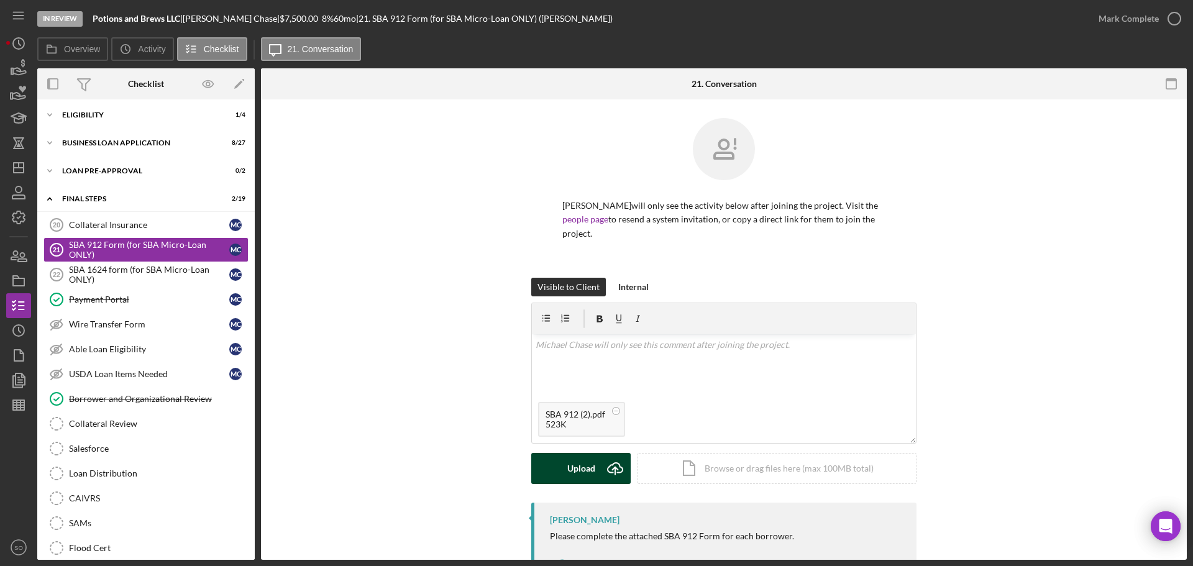
click at [562, 464] on button "Upload Icon/Upload" at bounding box center [580, 468] width 99 height 31
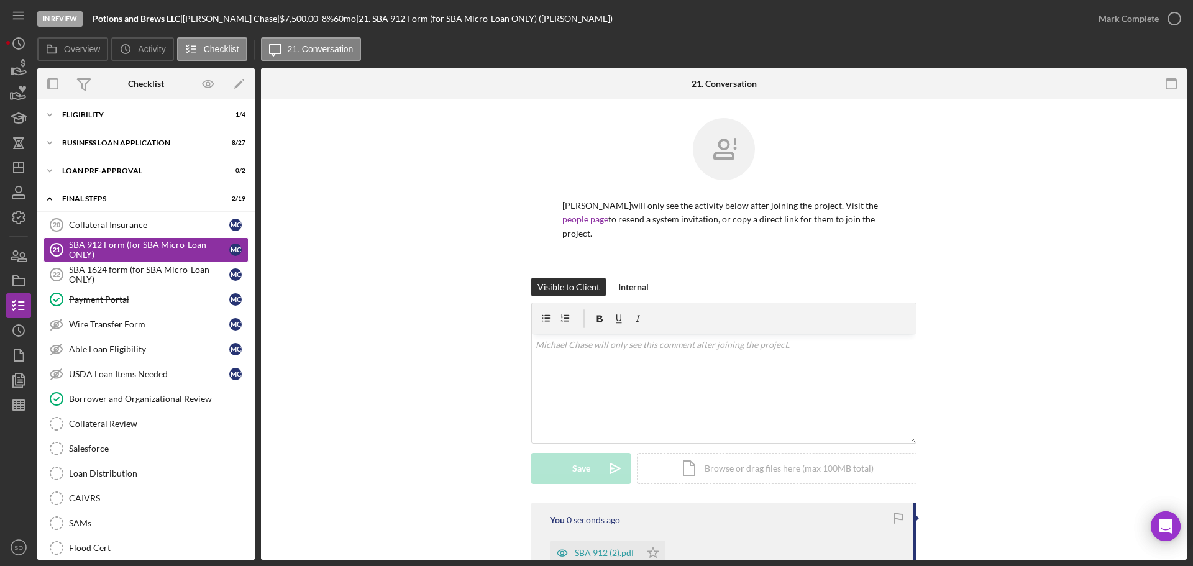
scroll to position [168, 0]
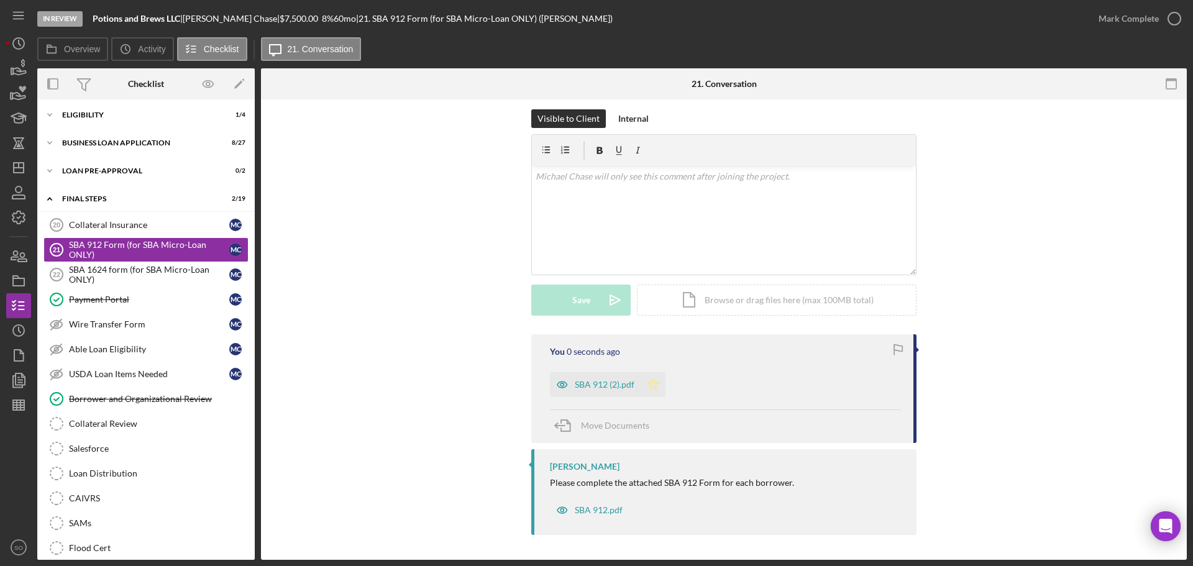
click at [645, 390] on icon "Icon/Star" at bounding box center [653, 384] width 25 height 25
click at [1113, 23] on div "Mark Complete" at bounding box center [1129, 18] width 60 height 25
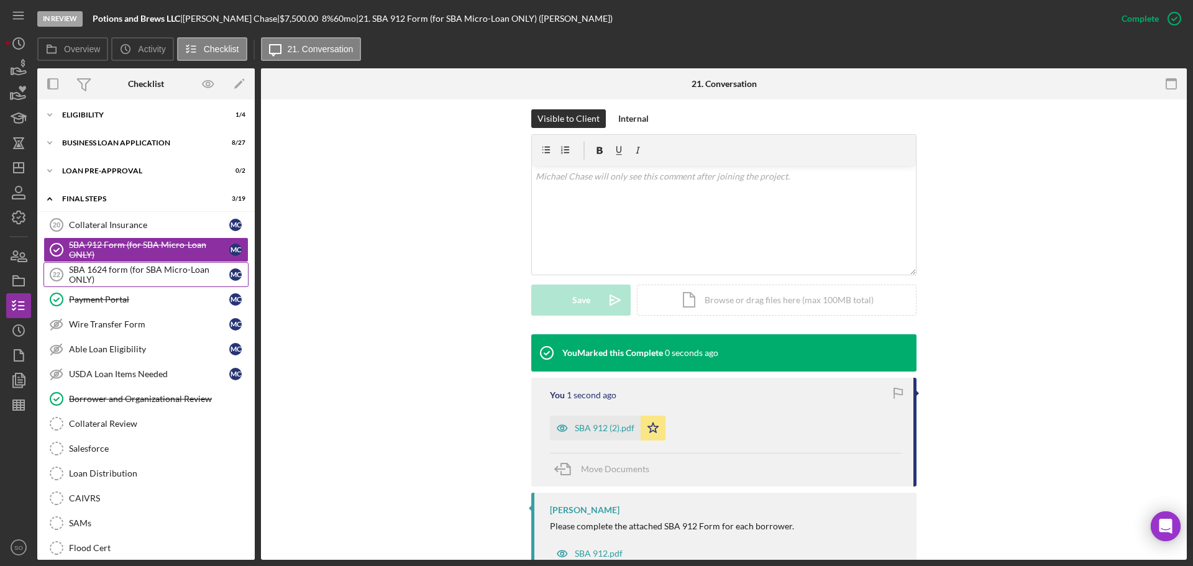
click at [130, 275] on div "SBA 1624 form (for SBA Micro-Loan ONLY)" at bounding box center [149, 275] width 160 height 20
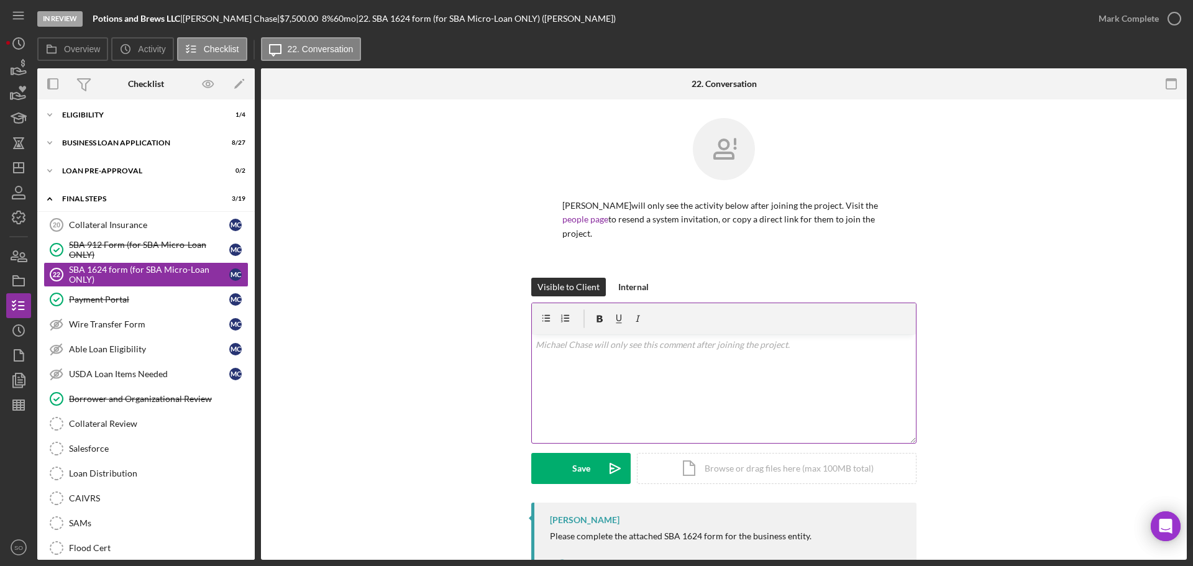
scroll to position [53, 0]
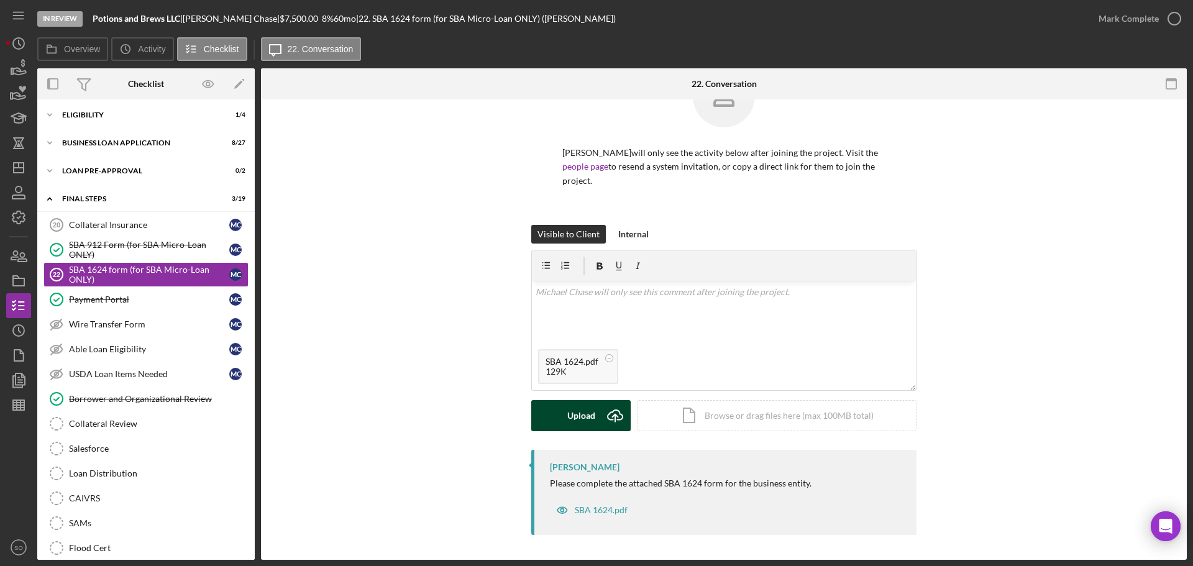
click at [574, 412] on div "Upload" at bounding box center [581, 415] width 28 height 31
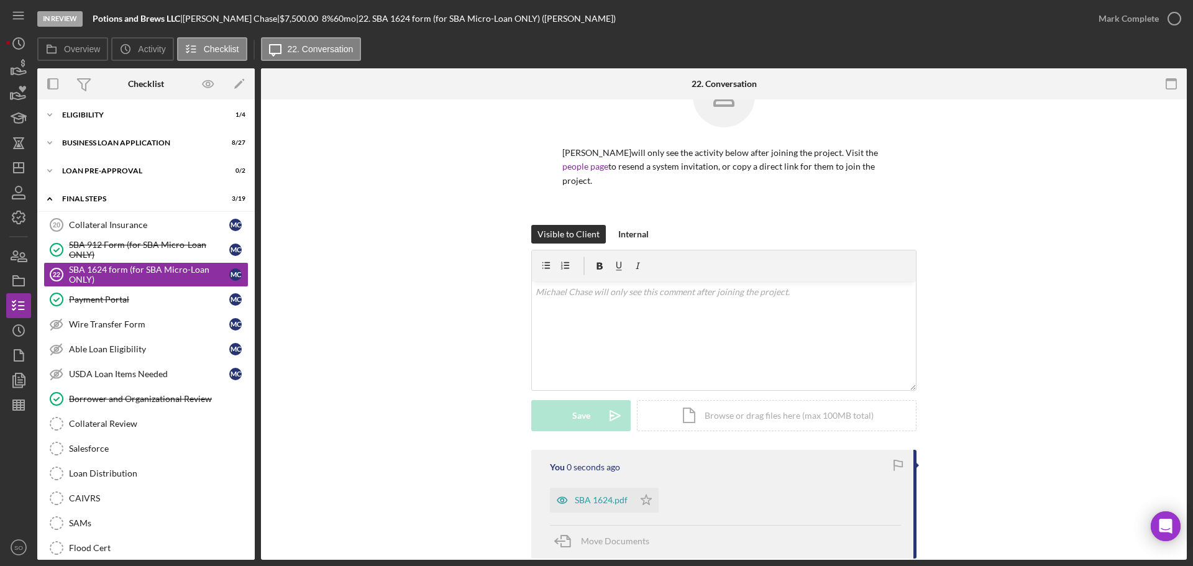
scroll to position [168, 0]
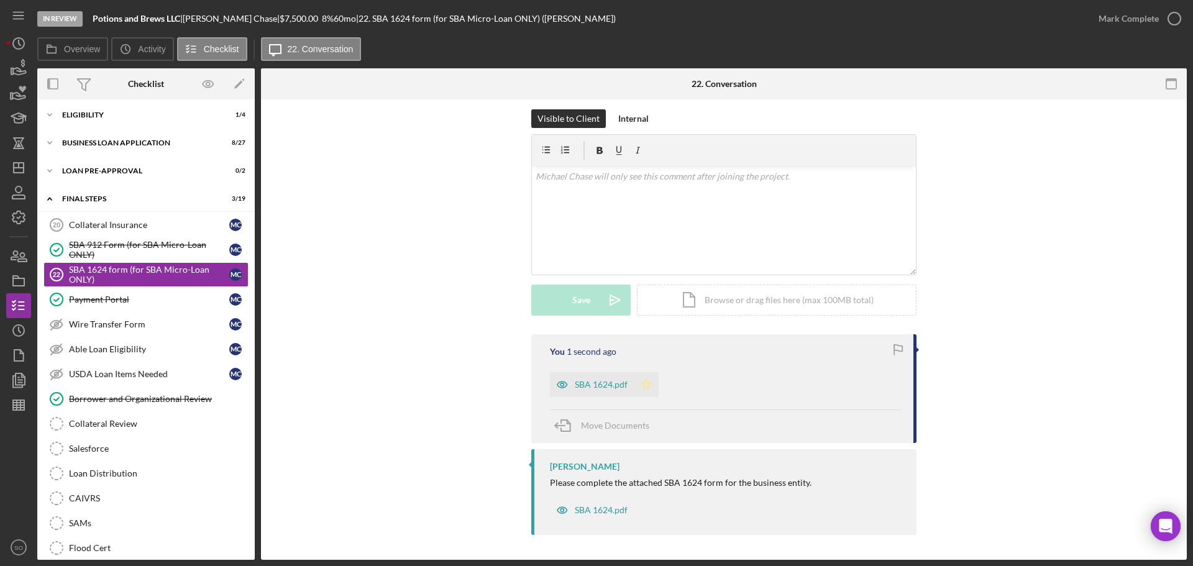
click at [651, 390] on icon "Icon/Star" at bounding box center [646, 384] width 25 height 25
click at [1119, 24] on div "Mark Complete" at bounding box center [1129, 18] width 60 height 25
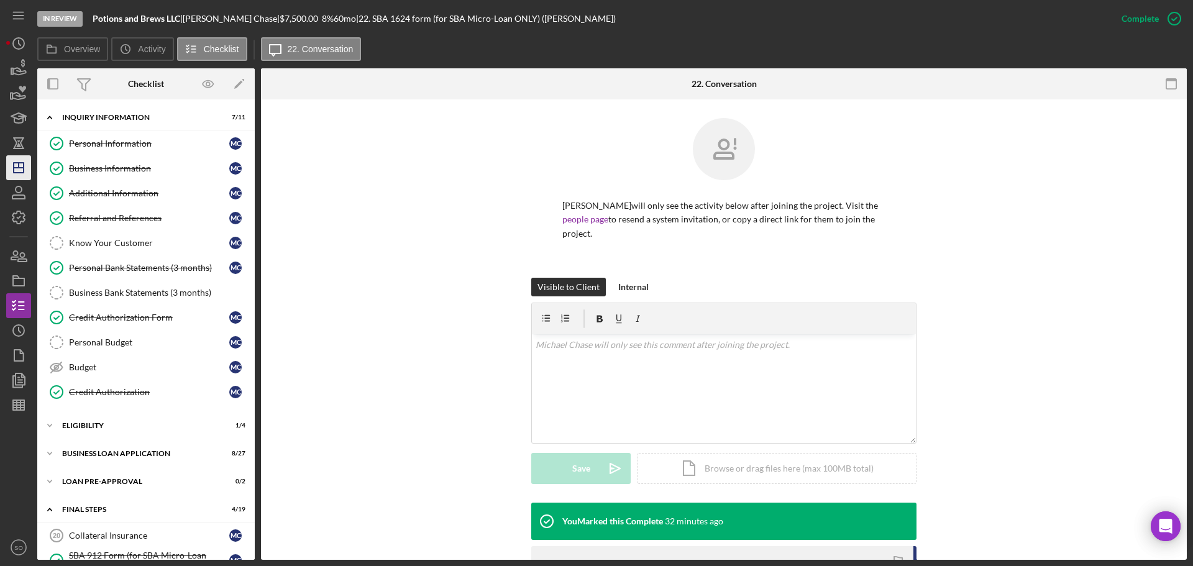
scroll to position [168, 0]
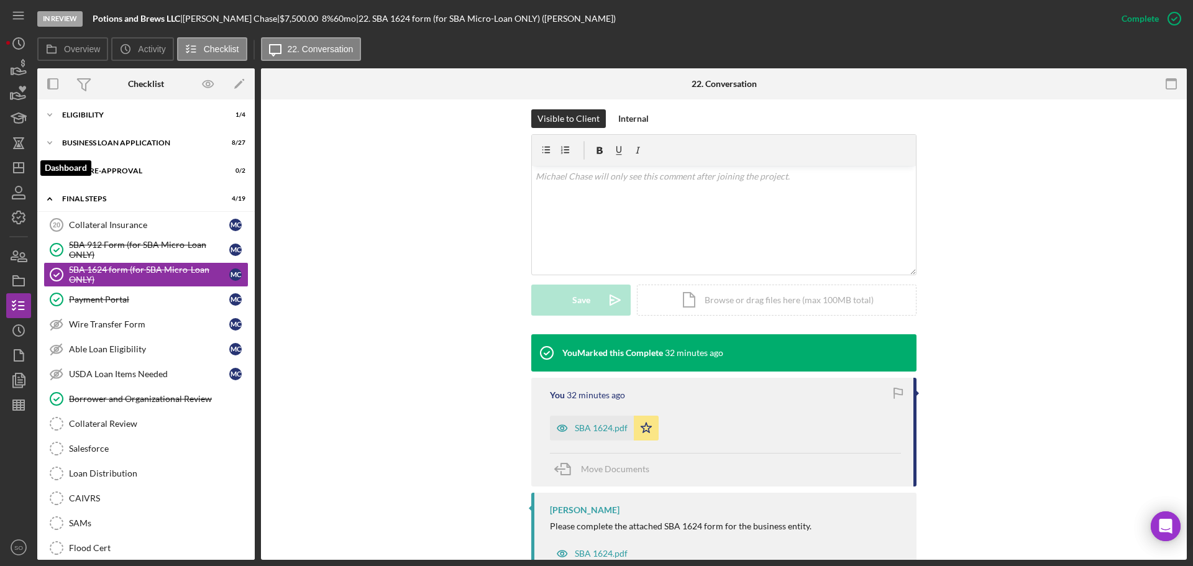
drag, startPoint x: 21, startPoint y: 162, endPoint x: 37, endPoint y: 169, distance: 17.5
click at [21, 162] on icon "Icon/Dashboard" at bounding box center [18, 167] width 31 height 31
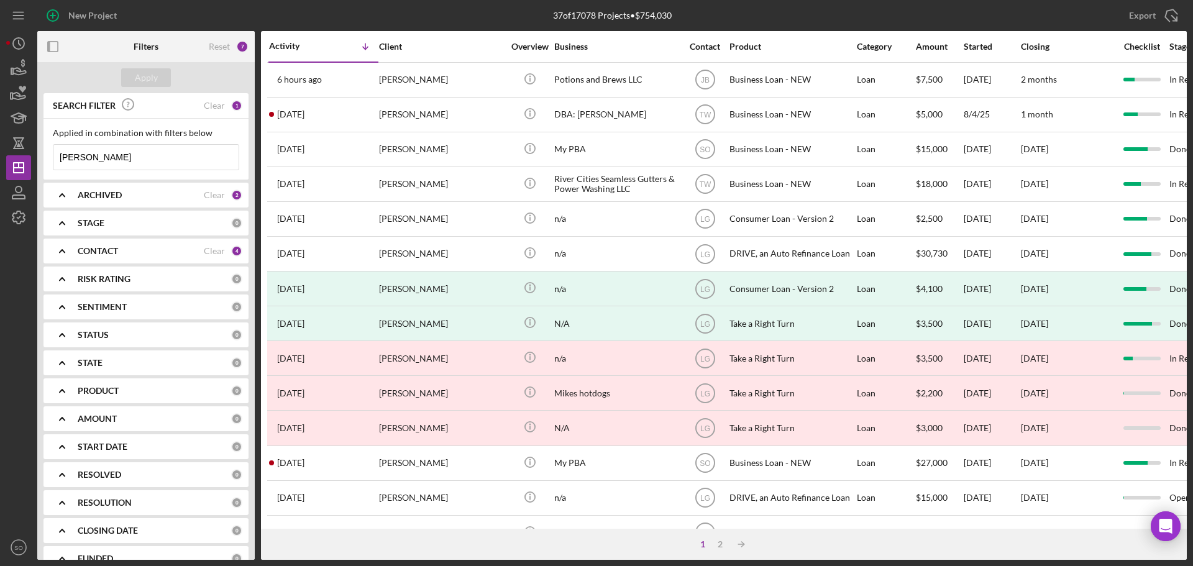
drag, startPoint x: 126, startPoint y: 156, endPoint x: 2, endPoint y: 160, distance: 123.7
click at [2, 160] on div "New Project 37 of 17078 Projects • $754,030 [PERSON_NAME] Export Icon/Export Fi…" at bounding box center [596, 283] width 1193 height 566
type input "shelby"
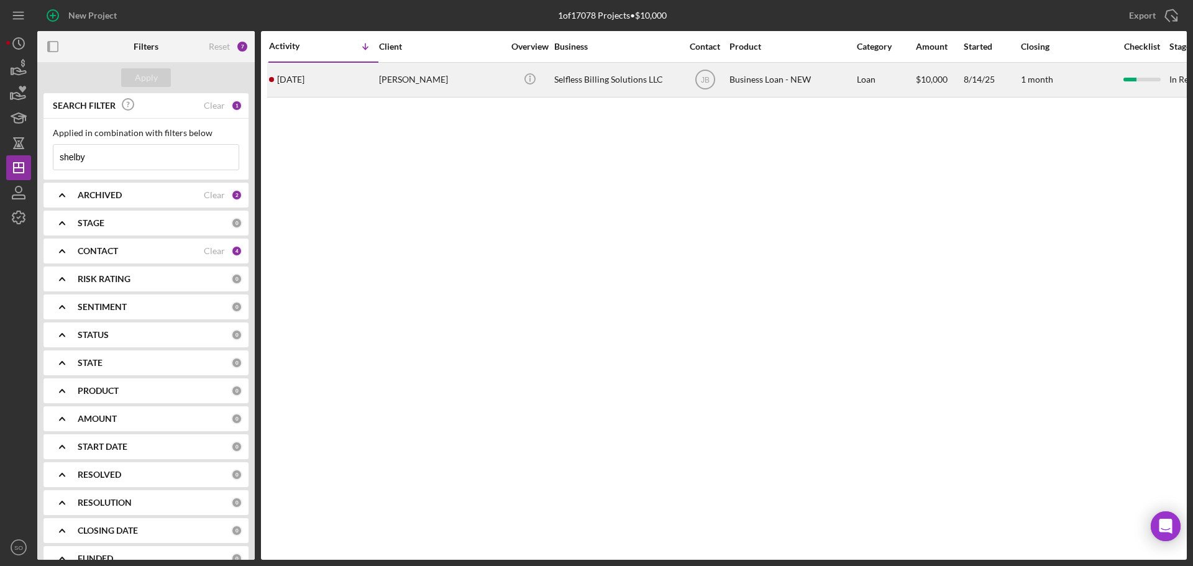
click at [414, 85] on div "[PERSON_NAME]" at bounding box center [441, 79] width 124 height 33
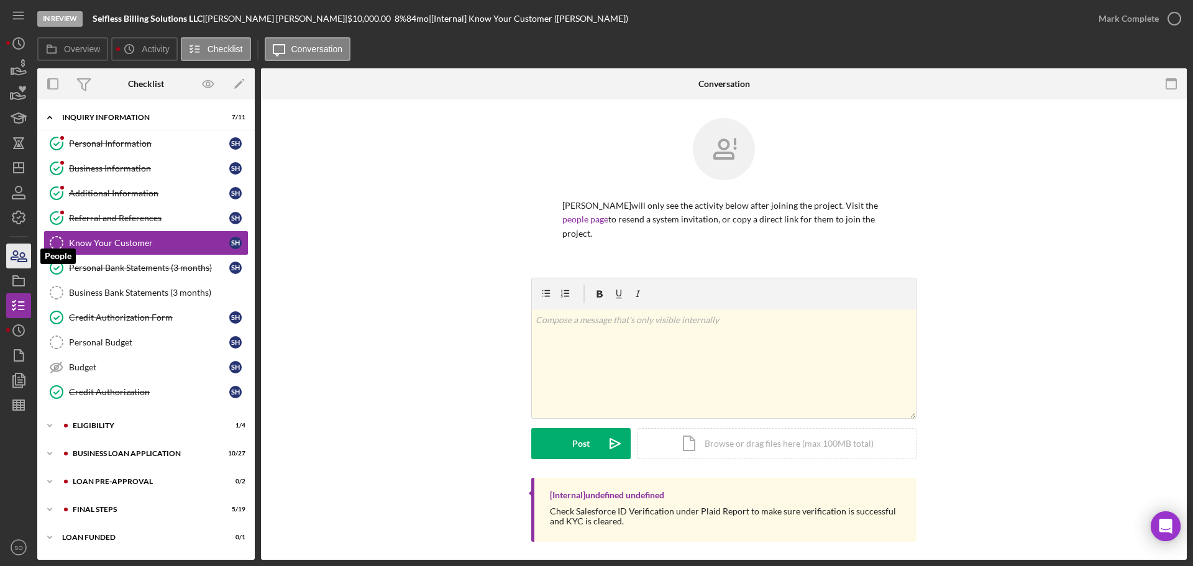
click at [29, 260] on icon "button" at bounding box center [18, 256] width 31 height 31
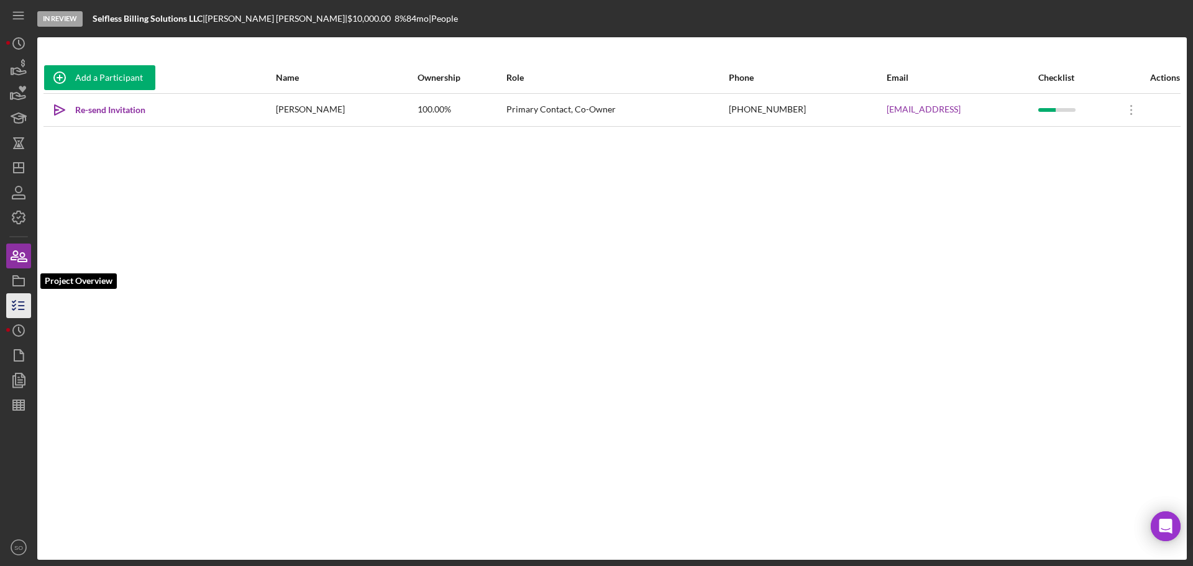
click at [29, 302] on icon "button" at bounding box center [18, 305] width 31 height 31
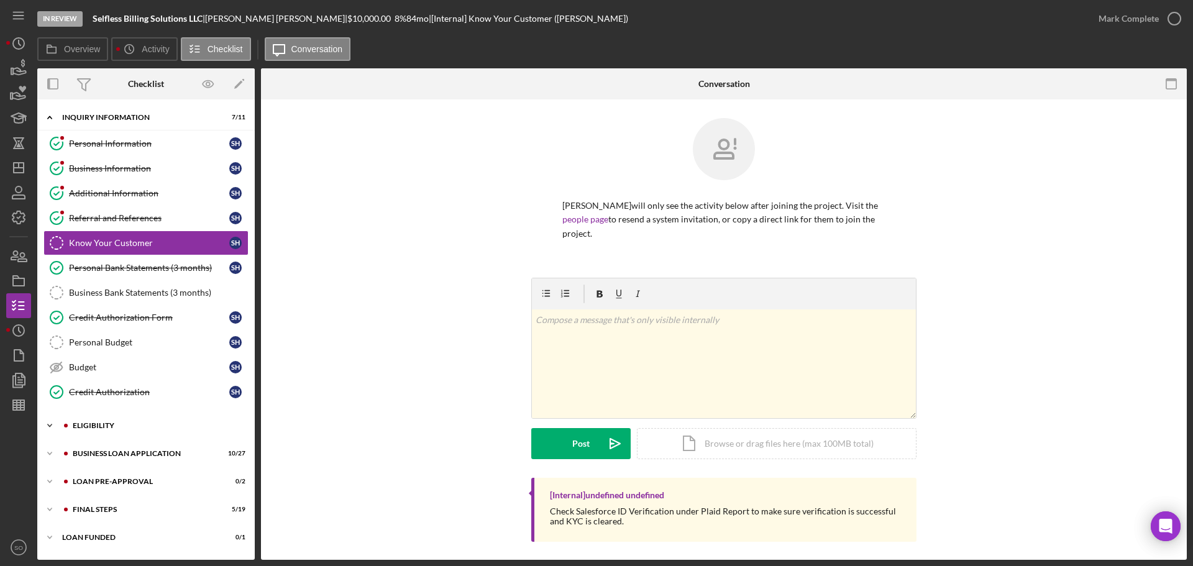
click at [117, 424] on div "ELIGIBILITY" at bounding box center [156, 425] width 167 height 7
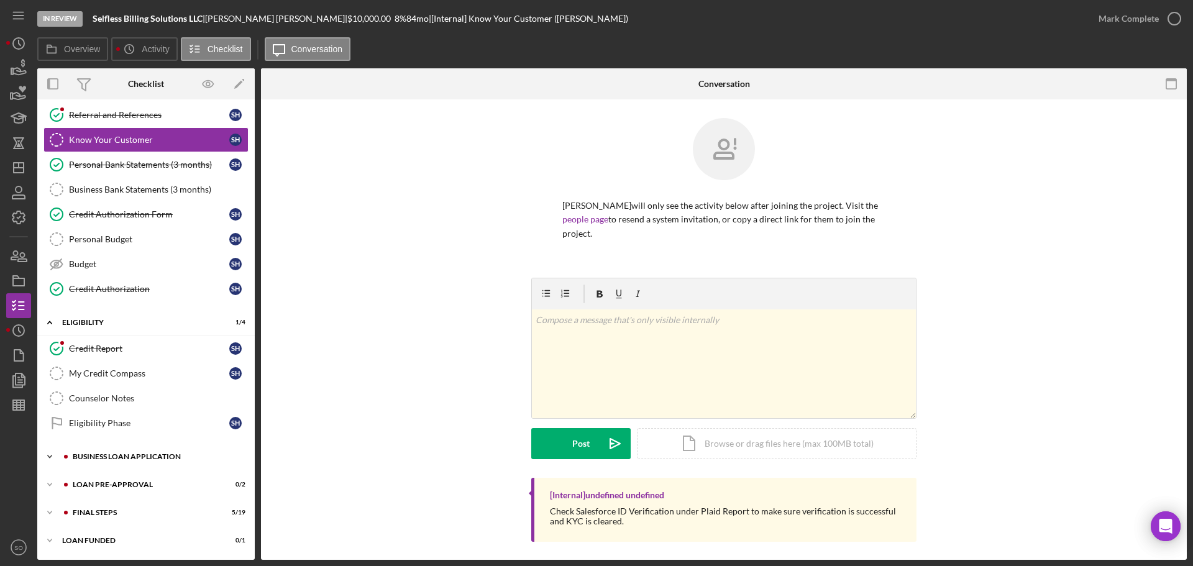
click at [139, 457] on div "BUSINESS LOAN APPLICATION" at bounding box center [156, 456] width 167 height 7
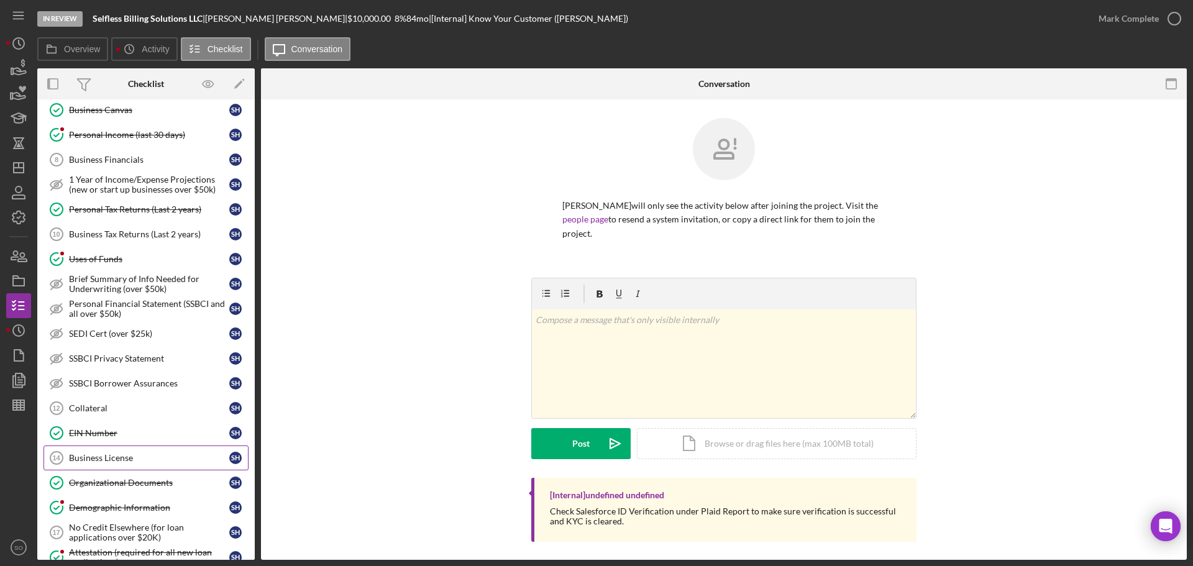
scroll to position [725, 0]
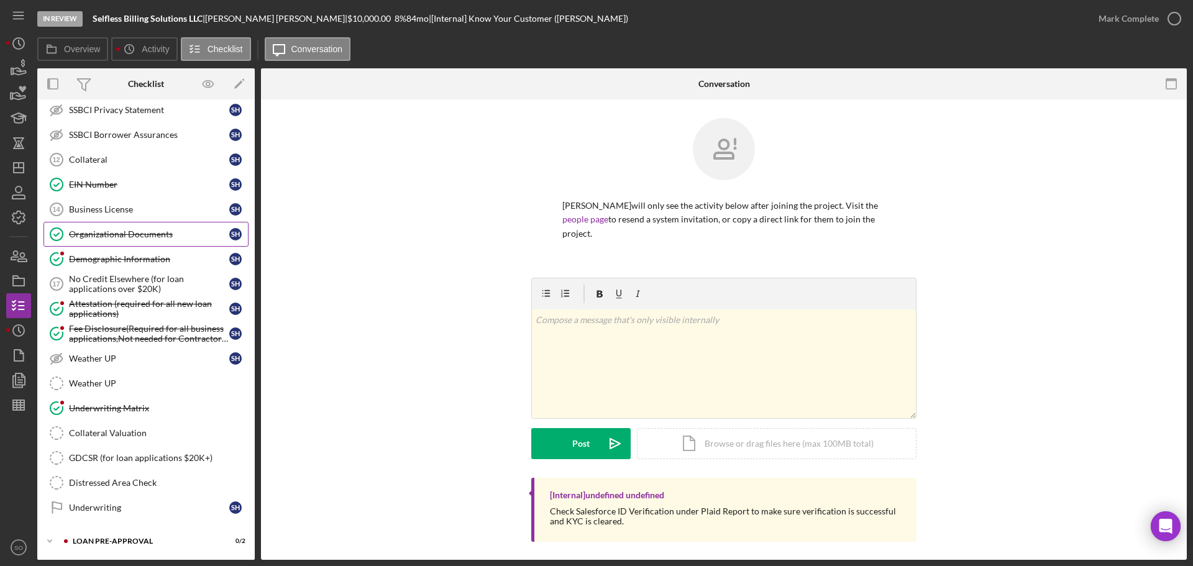
click at [132, 234] on div "Organizational Documents" at bounding box center [149, 234] width 160 height 10
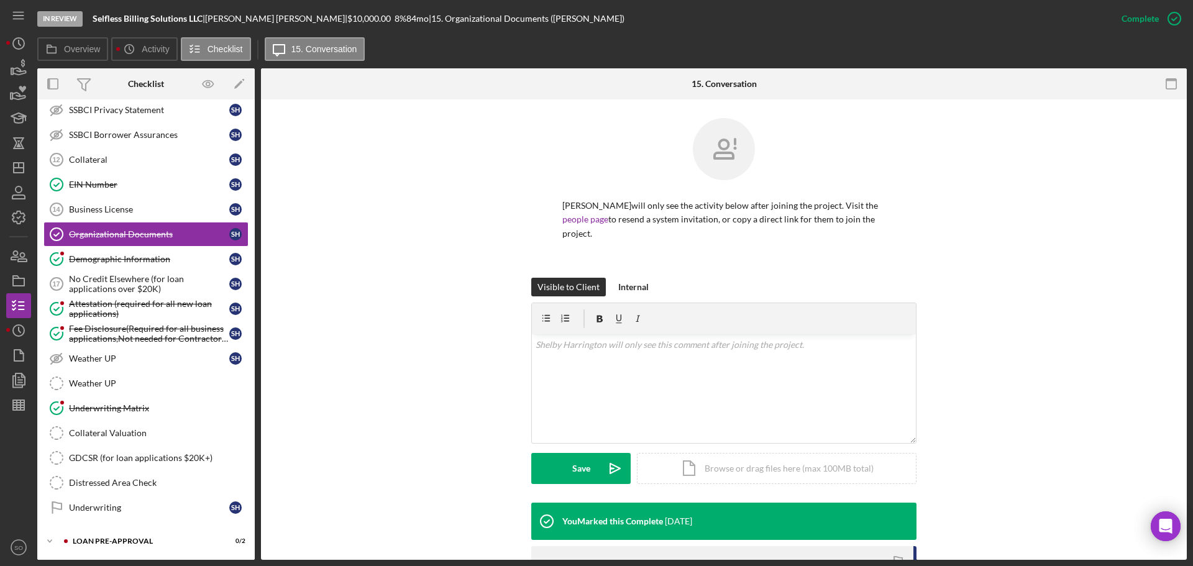
scroll to position [231, 0]
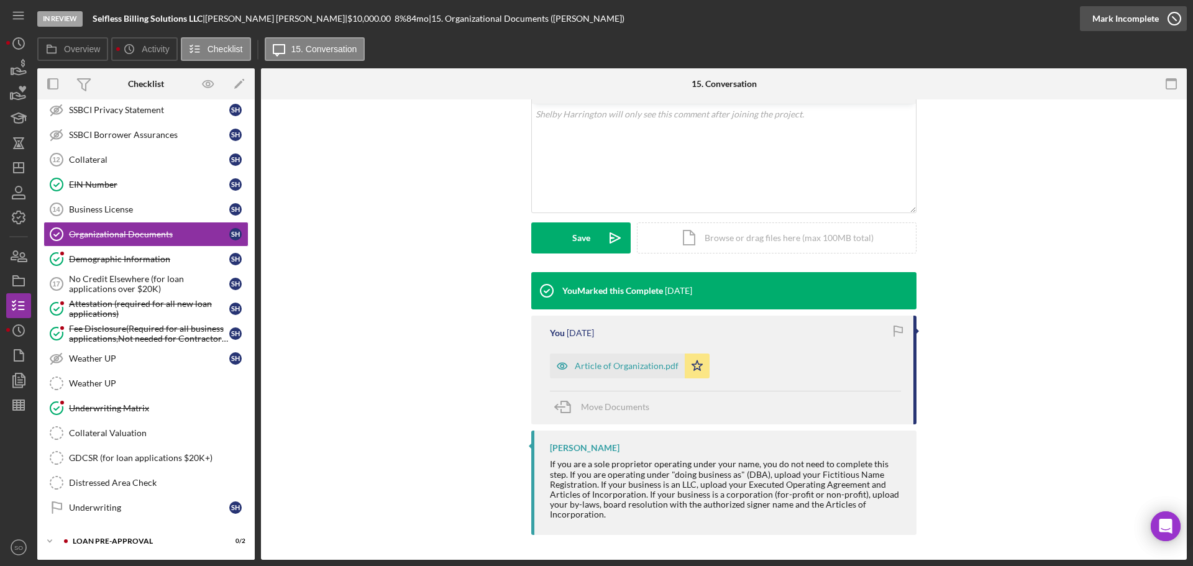
click at [1111, 15] on div "Mark Incomplete" at bounding box center [1126, 18] width 66 height 25
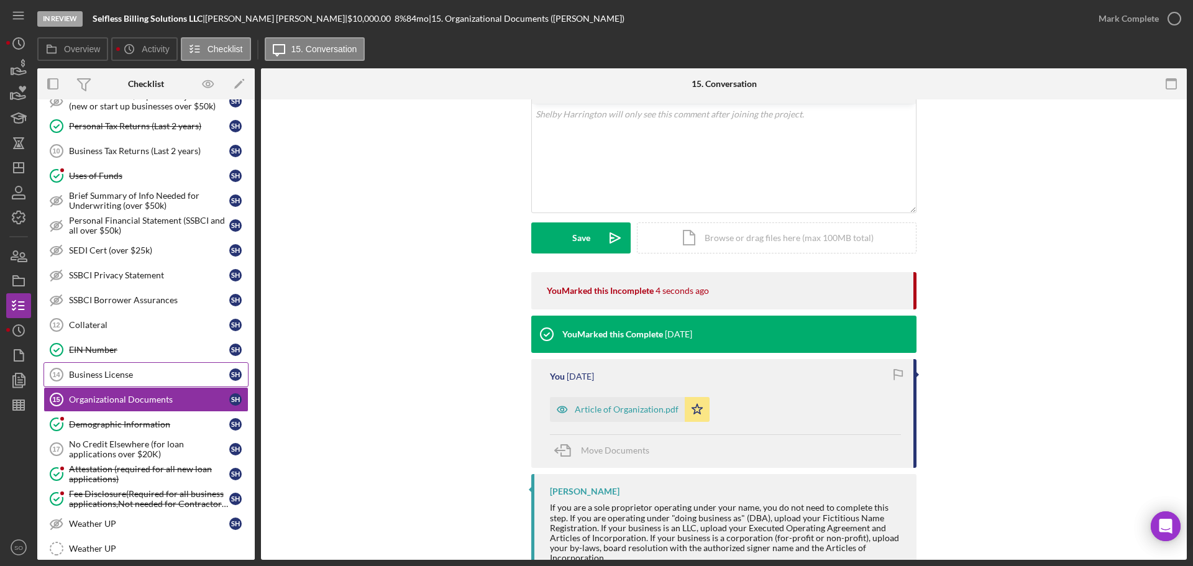
scroll to position [781, 0]
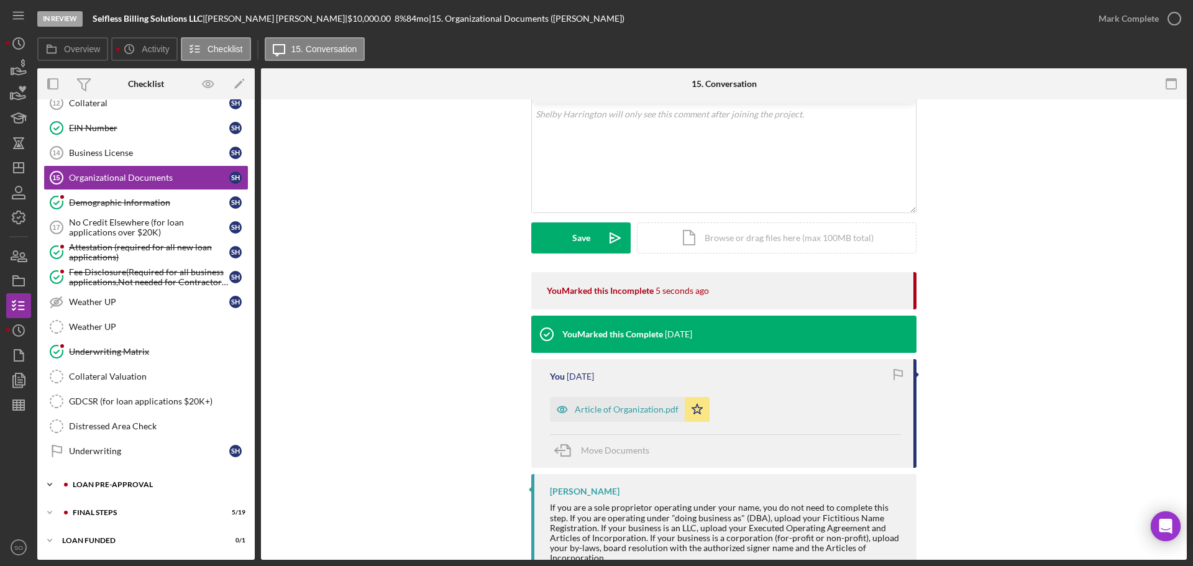
click at [135, 492] on div "Icon/Expander LOAN PRE-APPROVAL 0 / 2" at bounding box center [146, 484] width 218 height 25
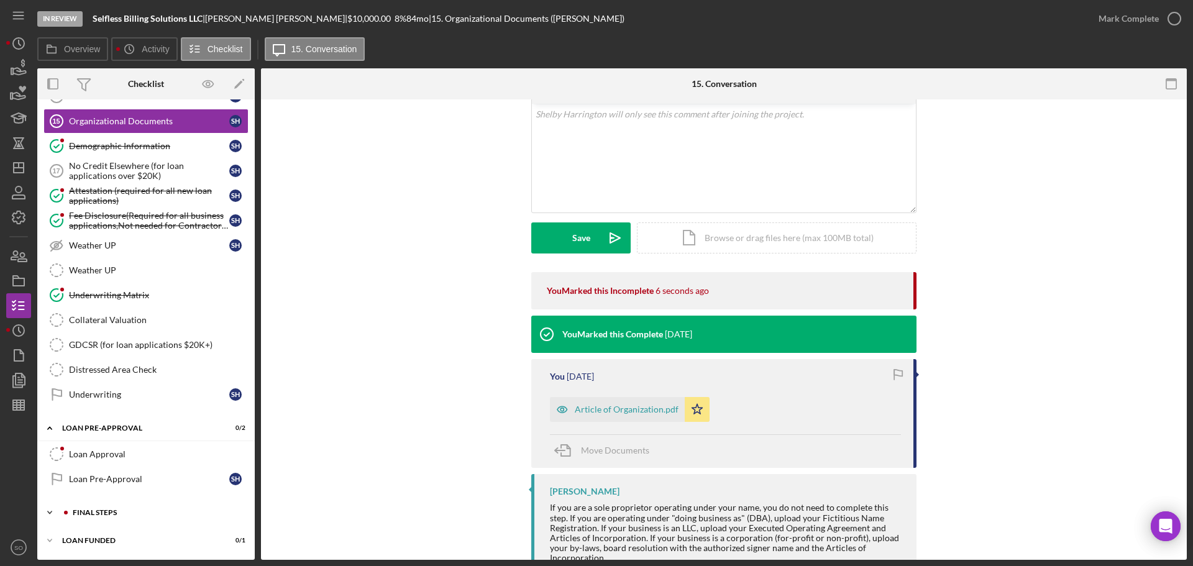
click at [129, 523] on div "Icon/Expander FINAL STEPS 5 / 19" at bounding box center [146, 512] width 218 height 25
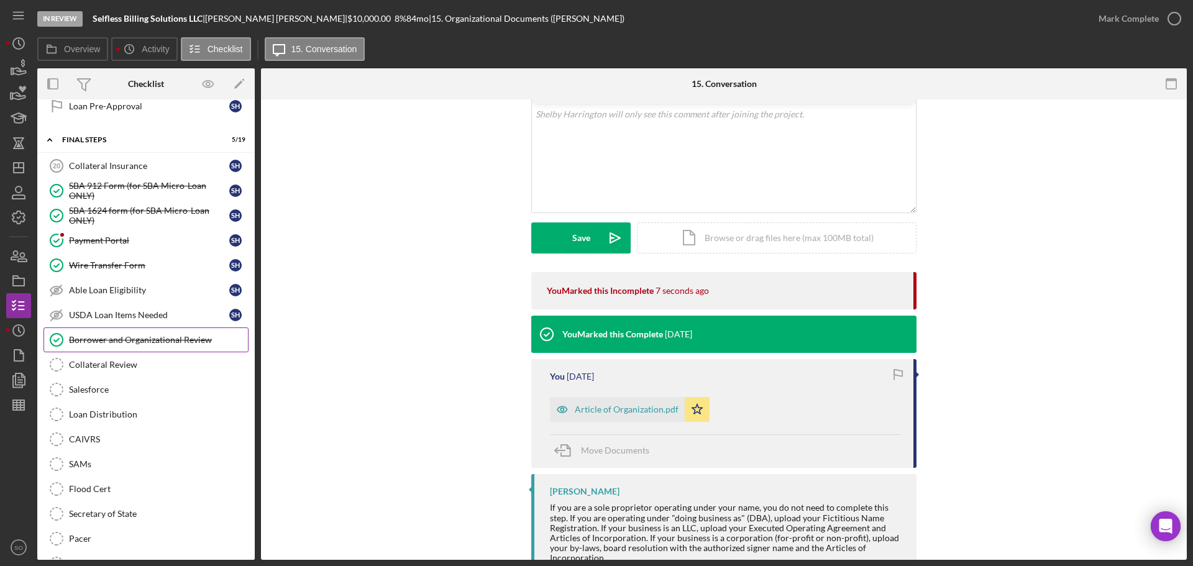
scroll to position [1086, 0]
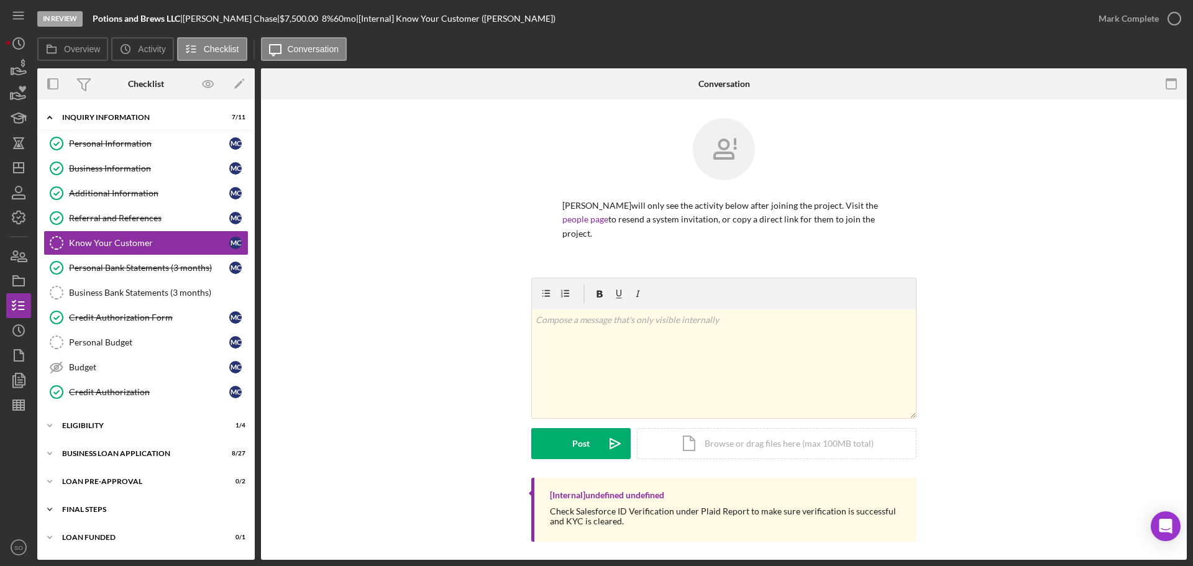
click at [109, 512] on div "FINAL STEPS" at bounding box center [150, 509] width 177 height 7
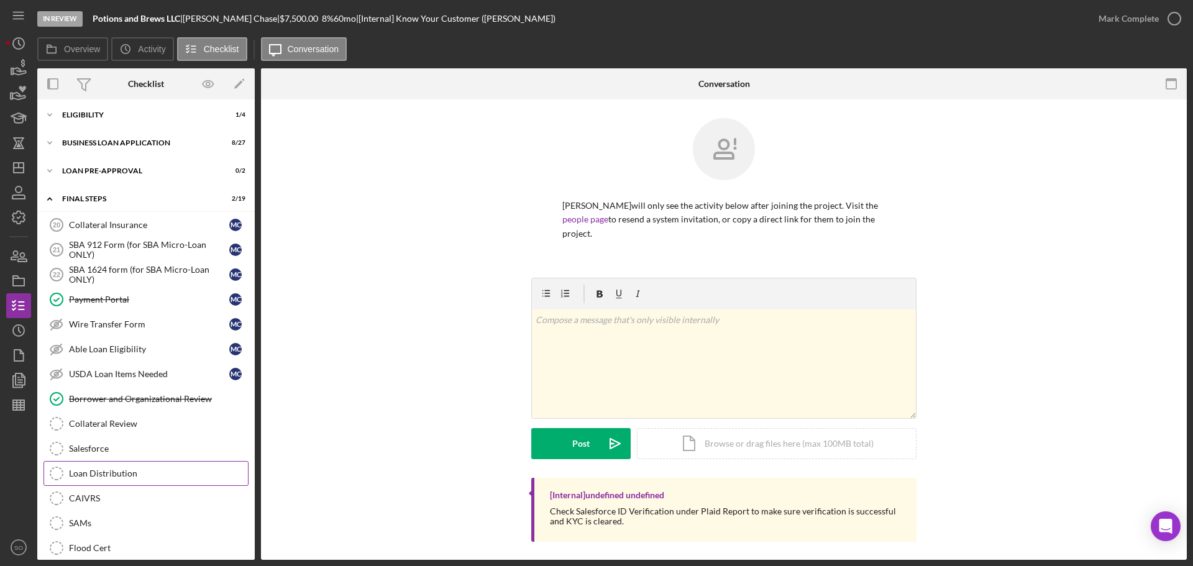
scroll to position [62, 0]
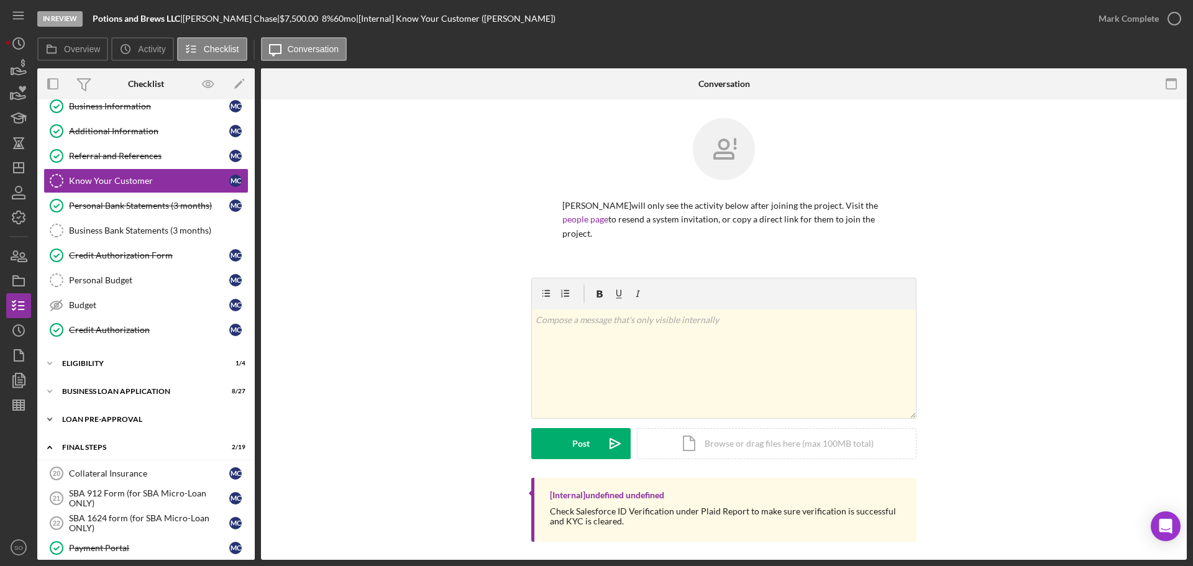
click at [86, 424] on div "Icon/Expander LOAN PRE-APPROVAL 0 / 2" at bounding box center [146, 419] width 218 height 25
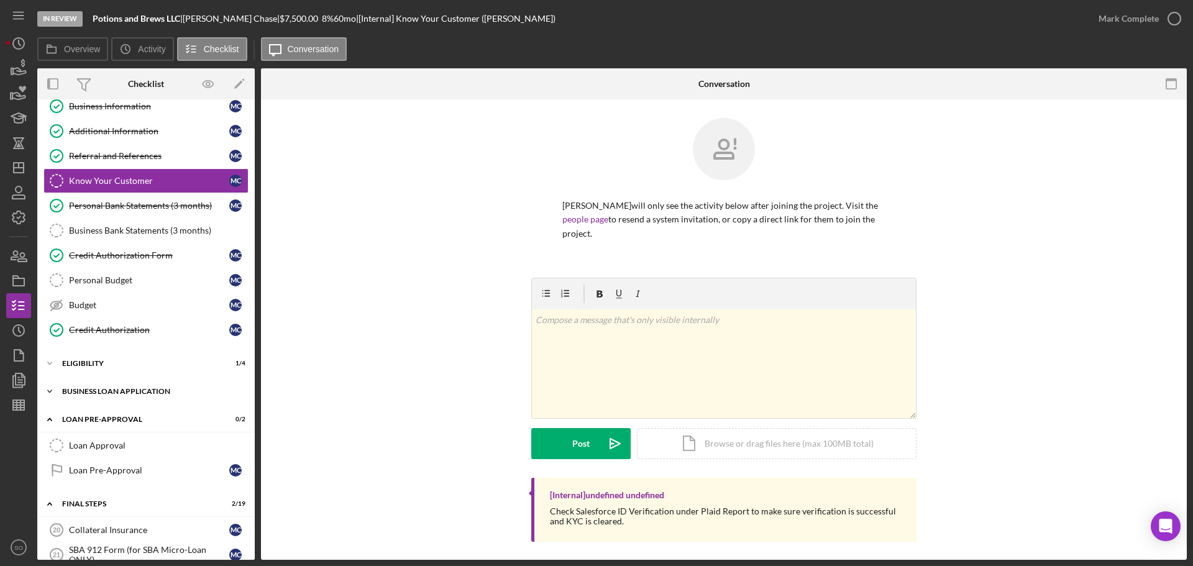
click at [102, 392] on div "BUSINESS LOAN APPLICATION" at bounding box center [150, 391] width 177 height 7
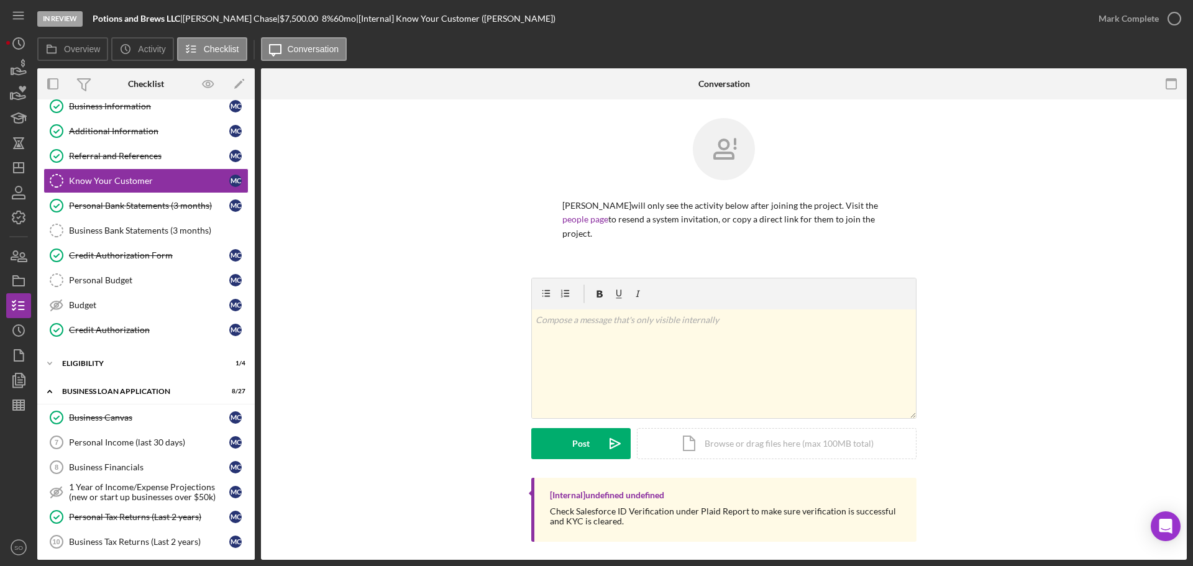
scroll to position [0, 0]
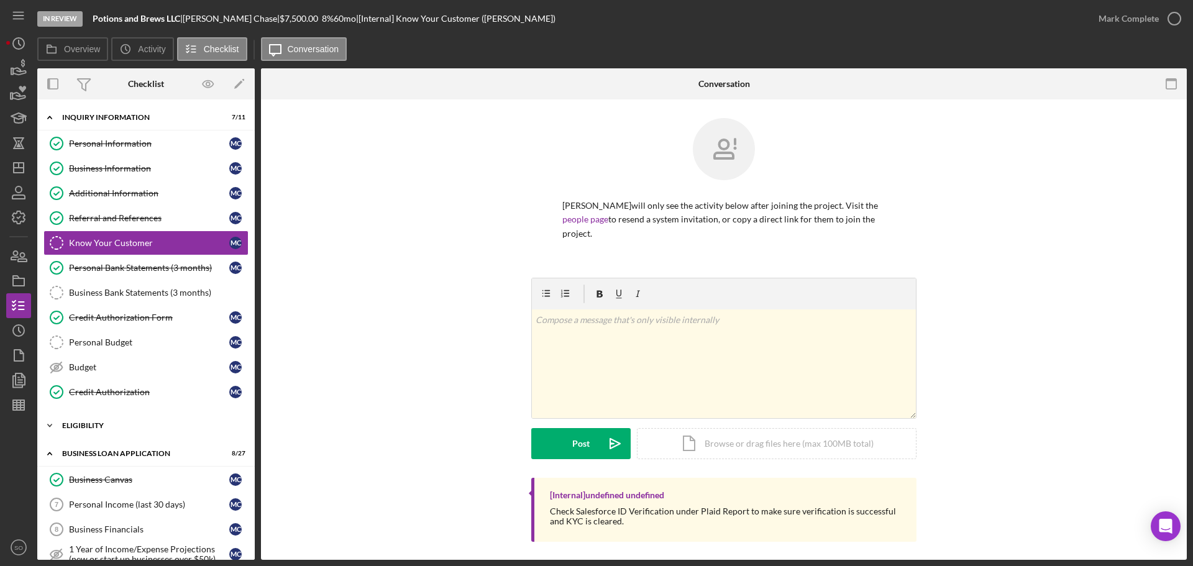
click at [111, 433] on div "Icon/Expander ELIGIBILITY 1 / 4" at bounding box center [146, 425] width 218 height 25
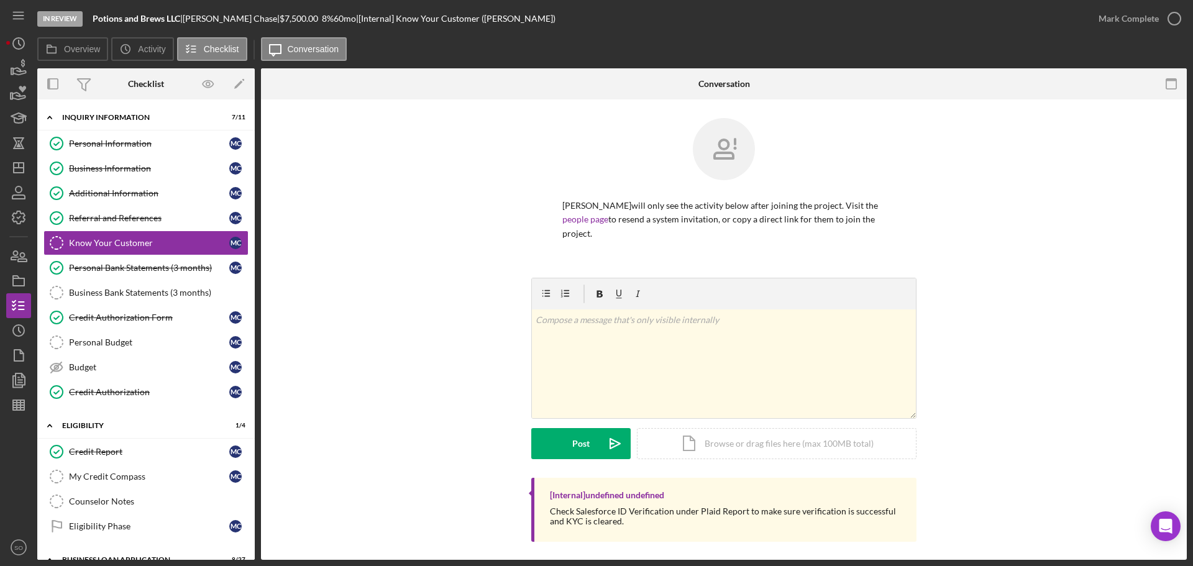
drag, startPoint x: 142, startPoint y: 174, endPoint x: 332, endPoint y: 229, distance: 198.5
click at [142, 174] on link "Business Information Business Information M C" at bounding box center [146, 168] width 205 height 25
